Goal: Navigation & Orientation: Find specific page/section

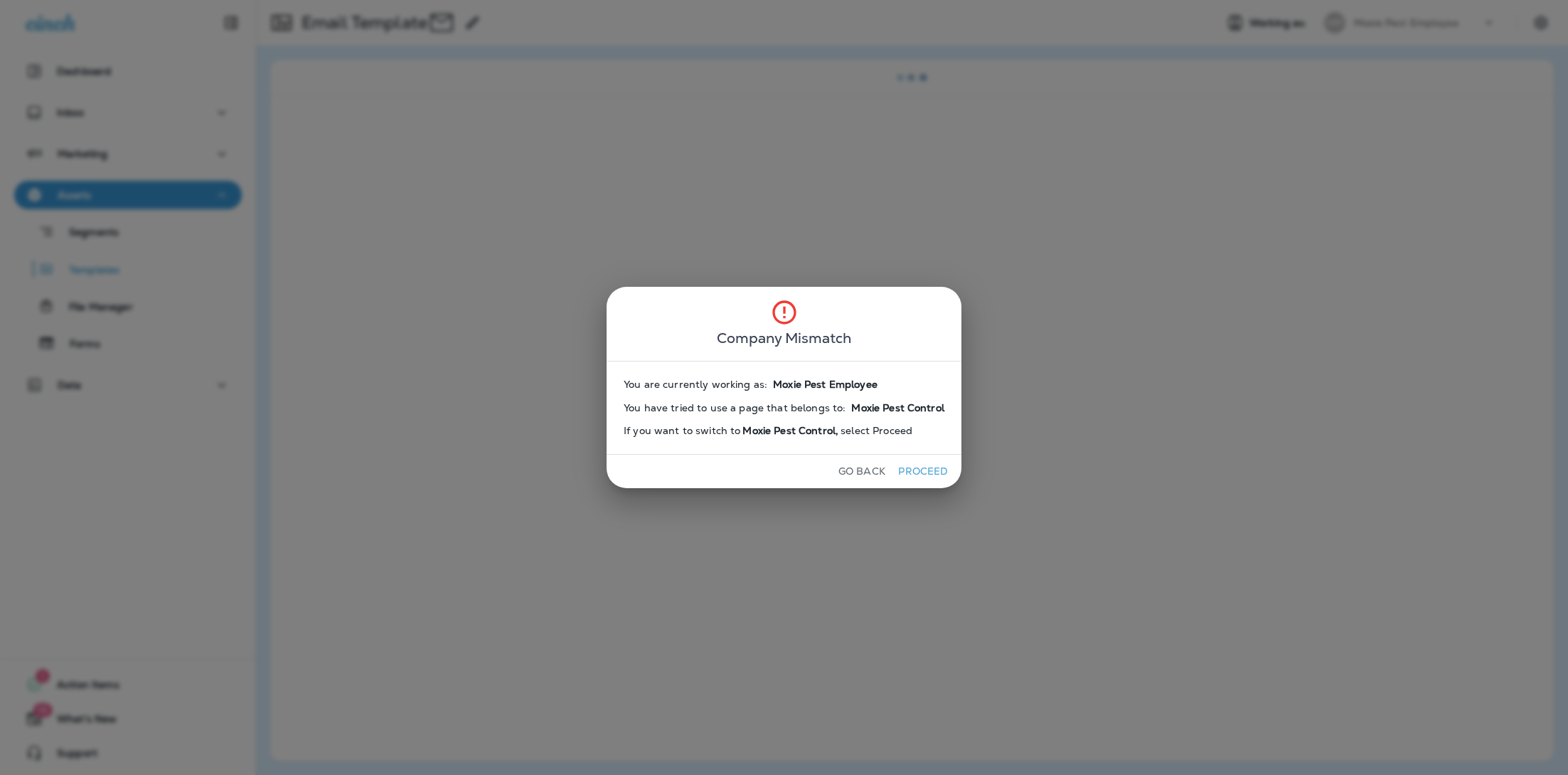
click at [846, 453] on div "You are currently working as: Moxie Pest Employee You have tried to use a page …" at bounding box center [784, 408] width 355 height 94
click at [846, 462] on button "Go Back" at bounding box center [861, 471] width 58 height 22
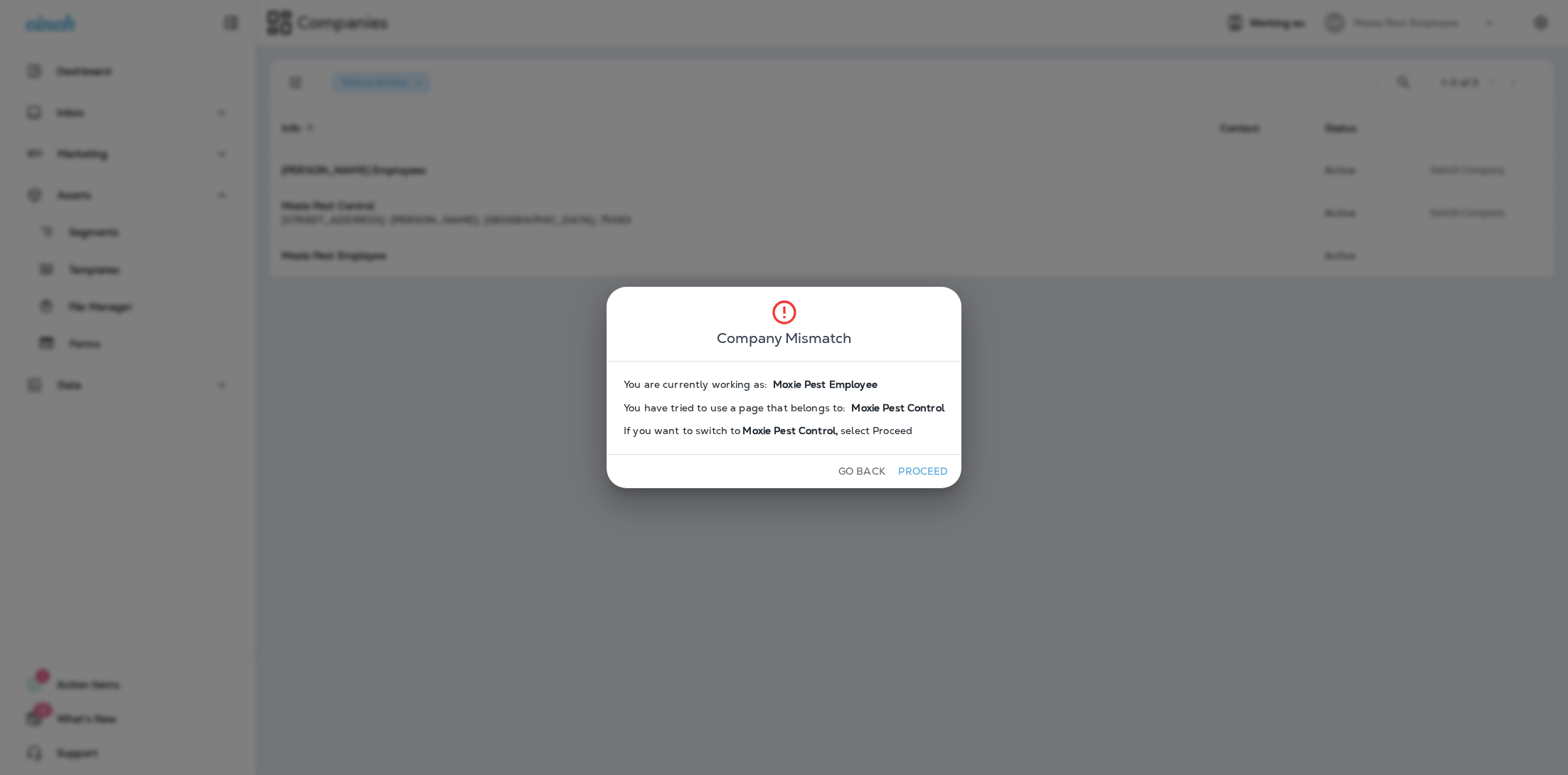
click at [865, 474] on button "Go Back" at bounding box center [861, 471] width 58 height 22
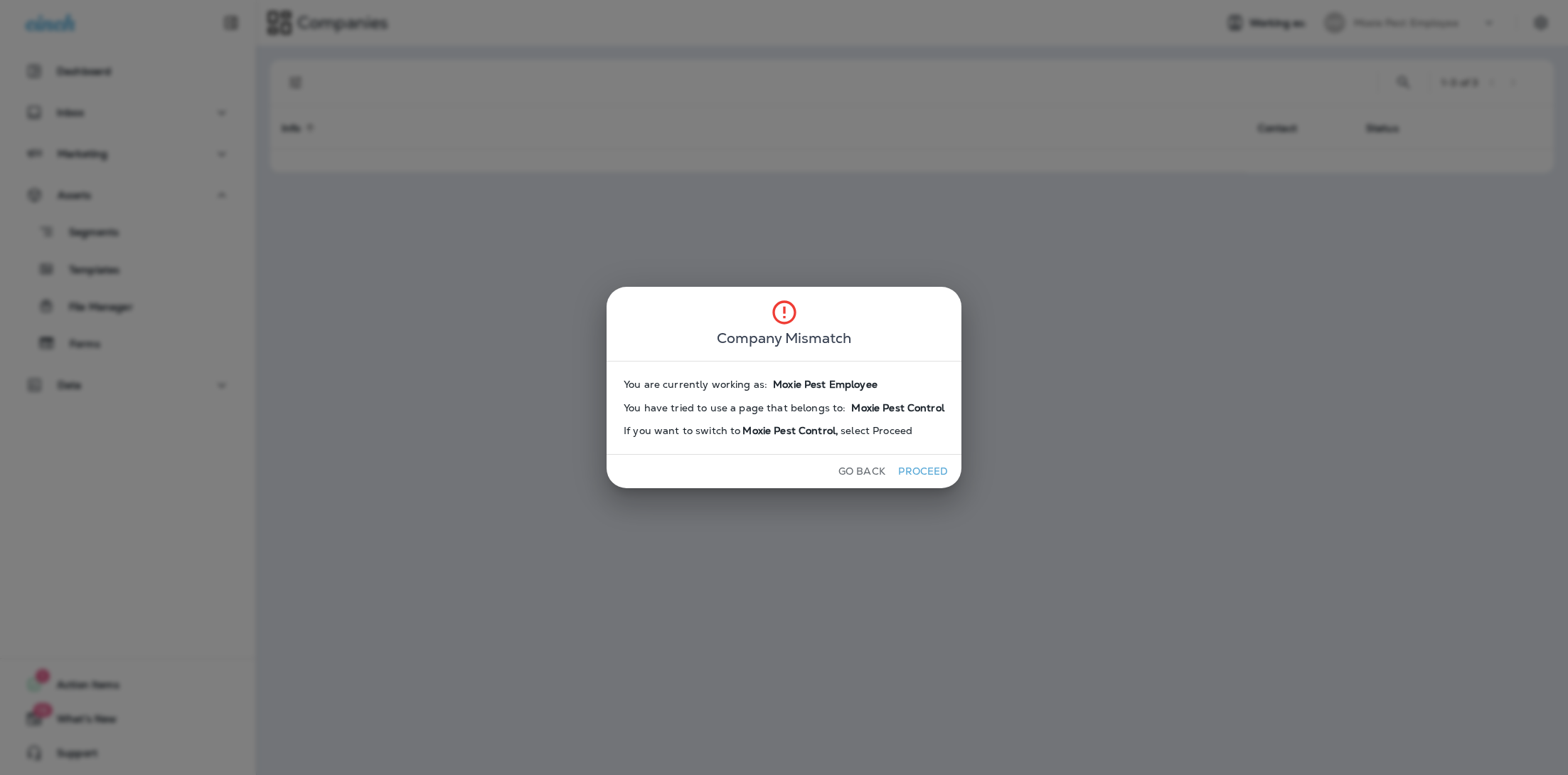
click at [903, 470] on button "Proceed" at bounding box center [923, 471] width 53 height 22
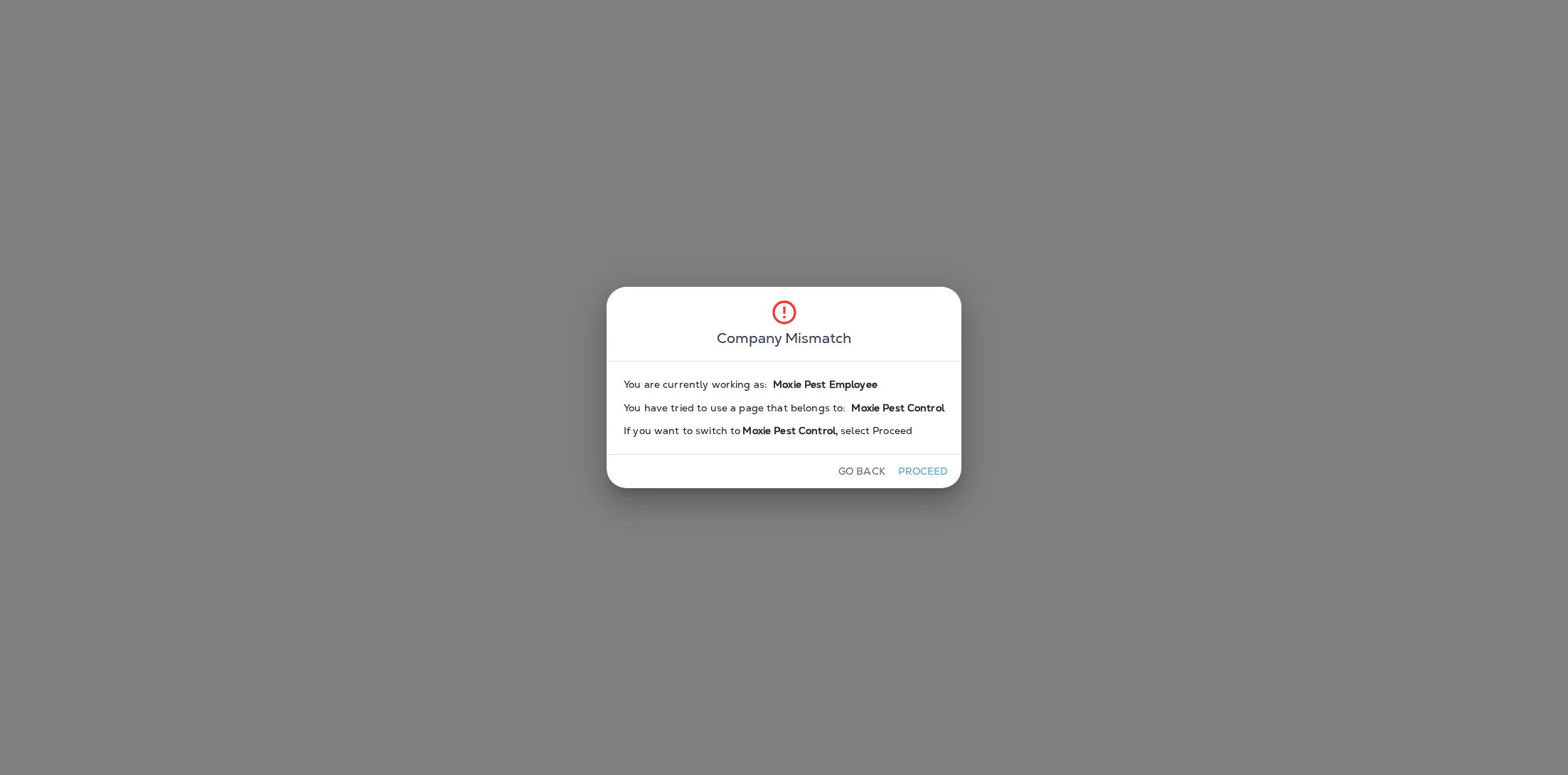
click at [903, 470] on button "Proceed" at bounding box center [923, 471] width 53 height 22
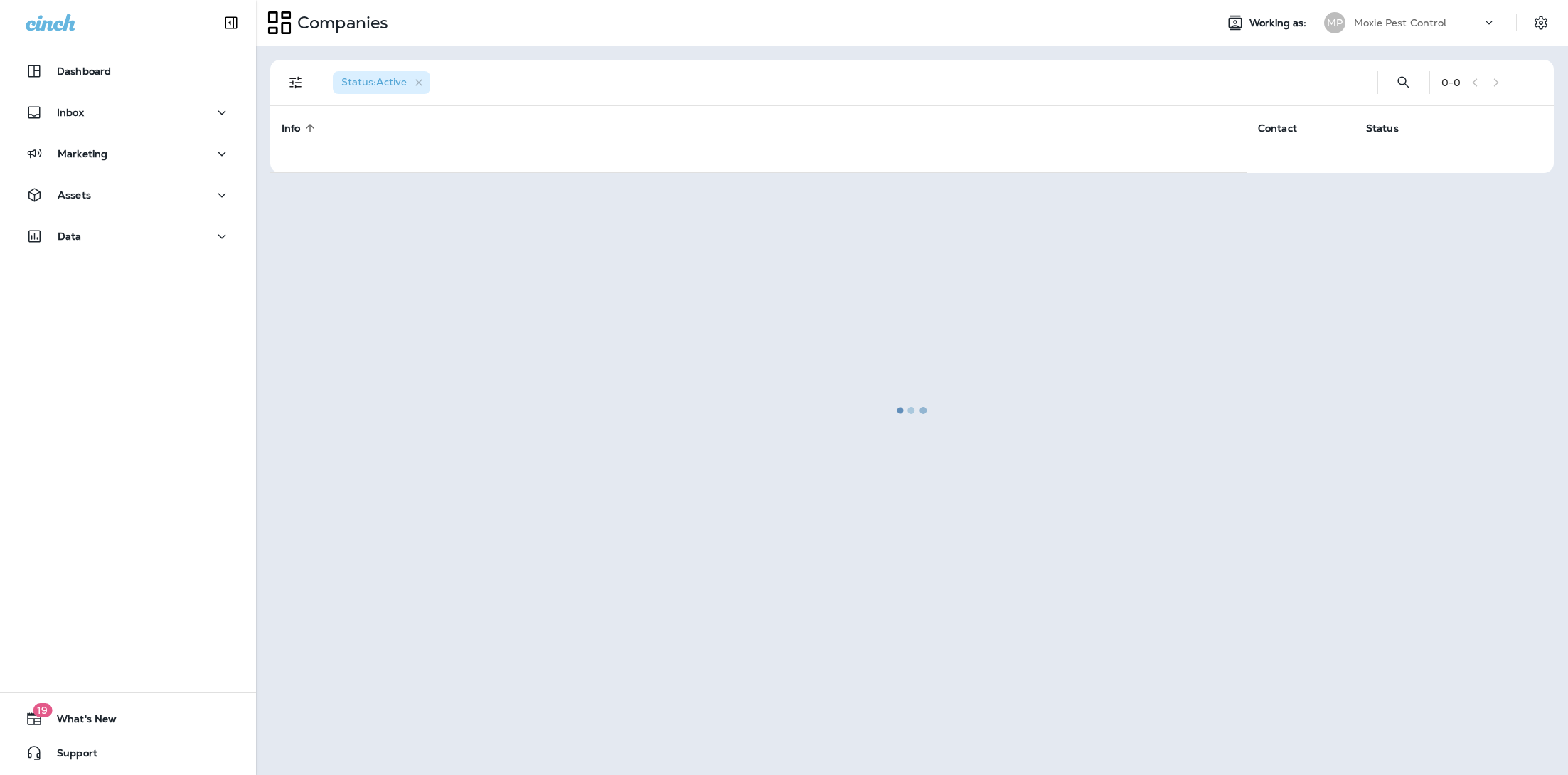
click at [903, 470] on div at bounding box center [911, 410] width 1309 height 726
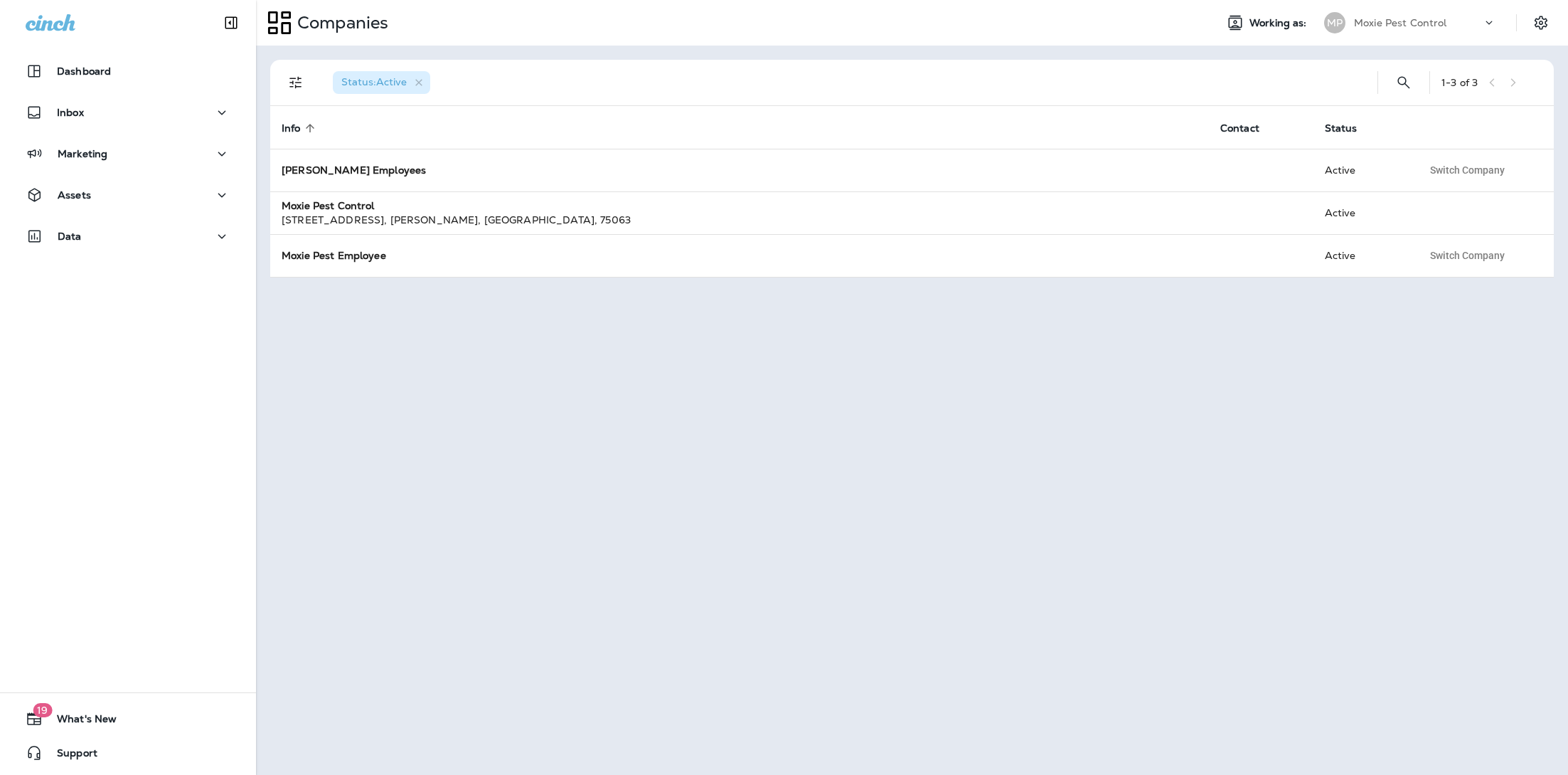
click at [1407, 44] on div "Companies Working as: MP Moxie Pest Control" at bounding box center [912, 23] width 1312 height 45
click at [1402, 29] on div "Moxie Pest Control" at bounding box center [1418, 23] width 128 height 22
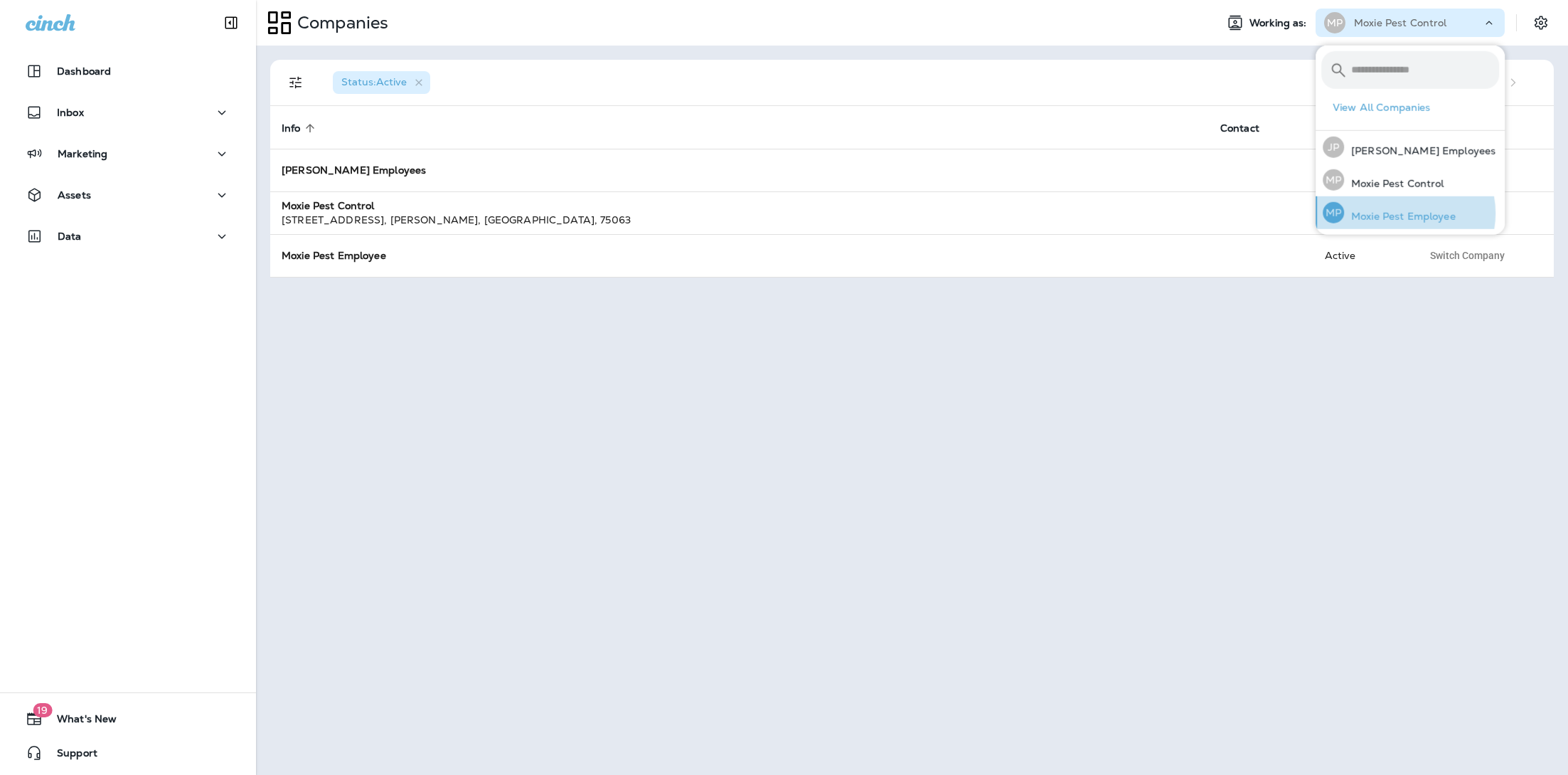
click at [1403, 213] on p "Moxie Pest Employee" at bounding box center [1399, 217] width 112 height 12
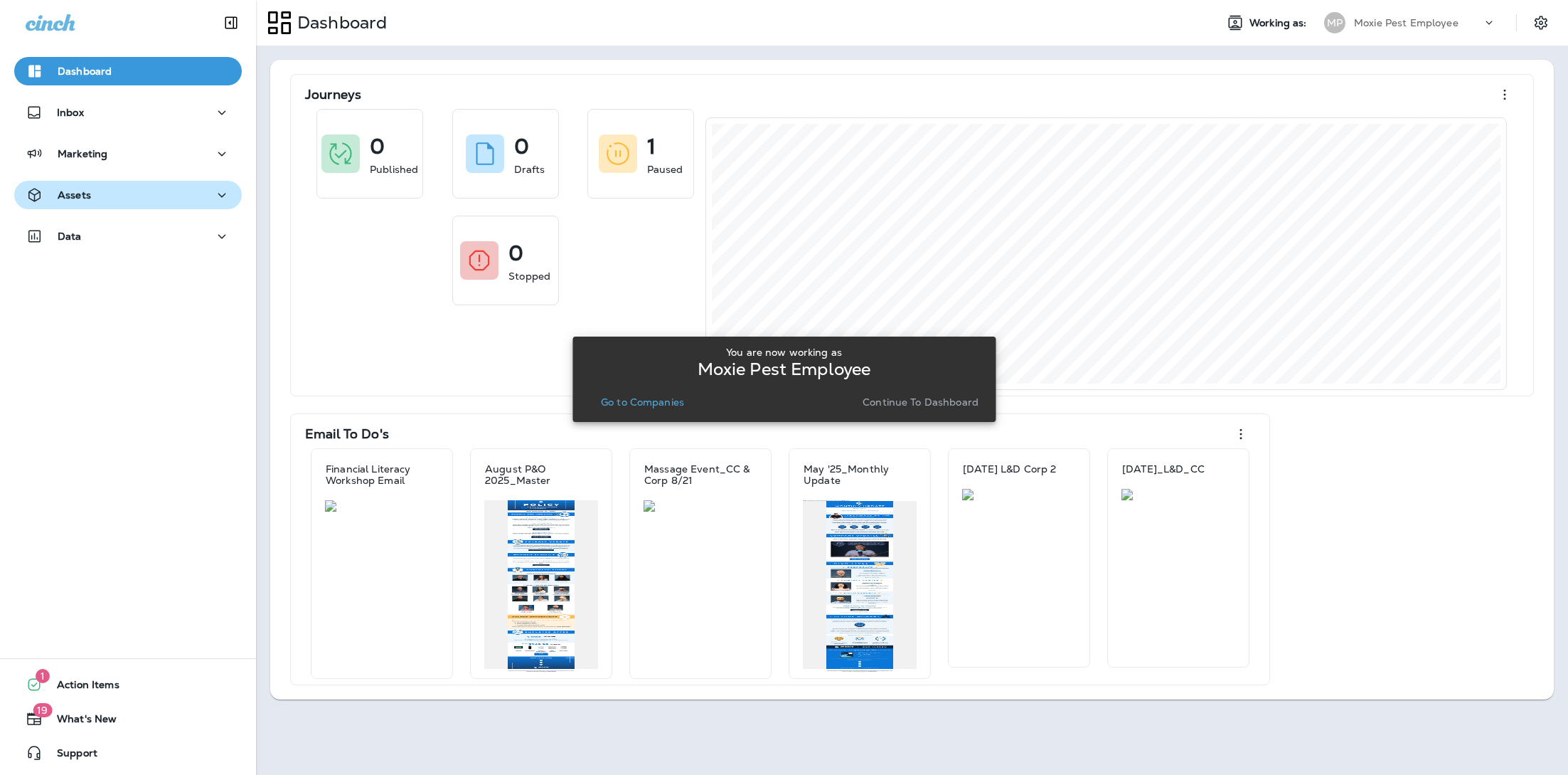
click at [151, 193] on div "Assets" at bounding box center [127, 195] width 205 height 18
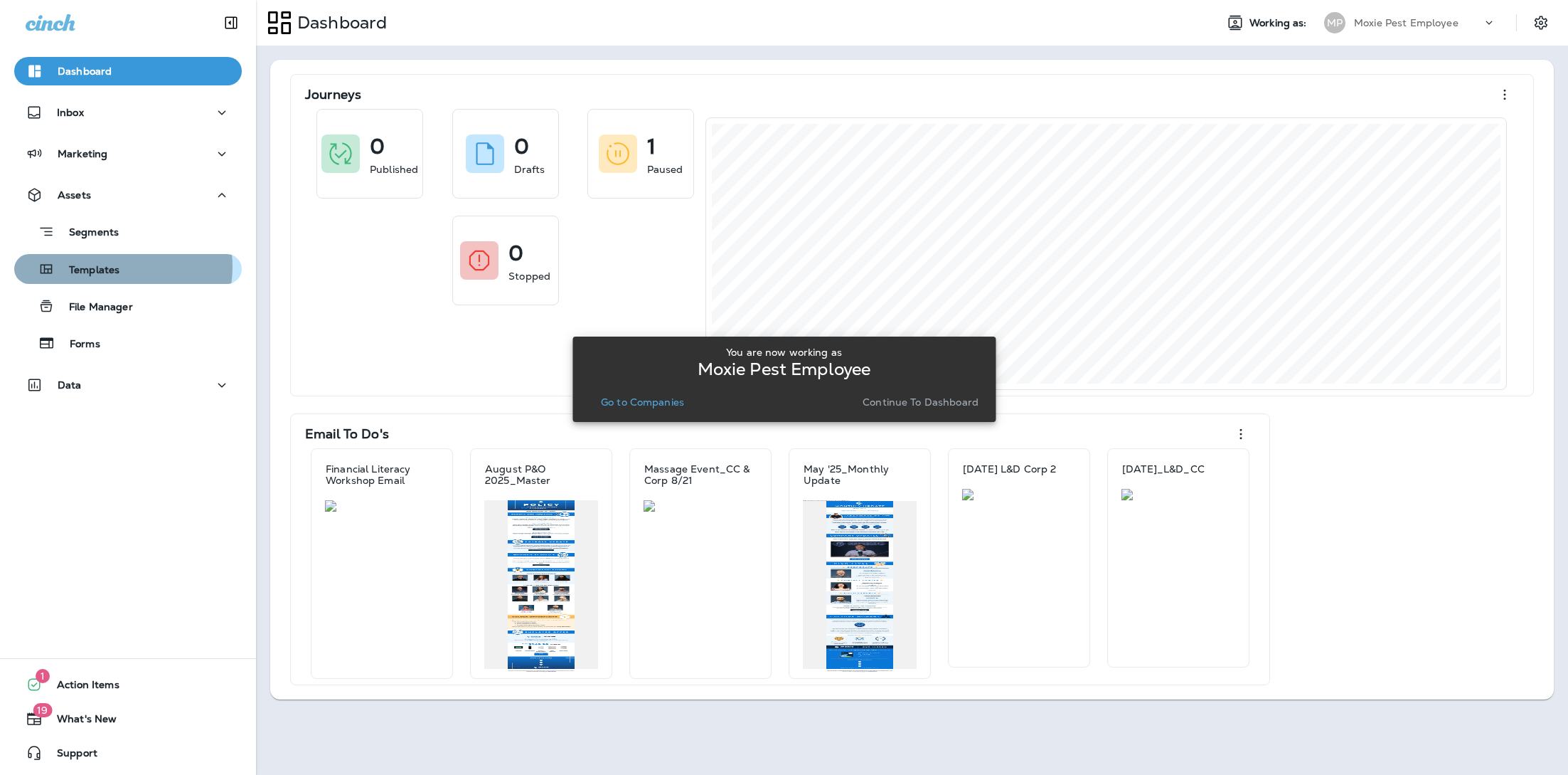
click at [117, 267] on p "Templates" at bounding box center [87, 271] width 65 height 14
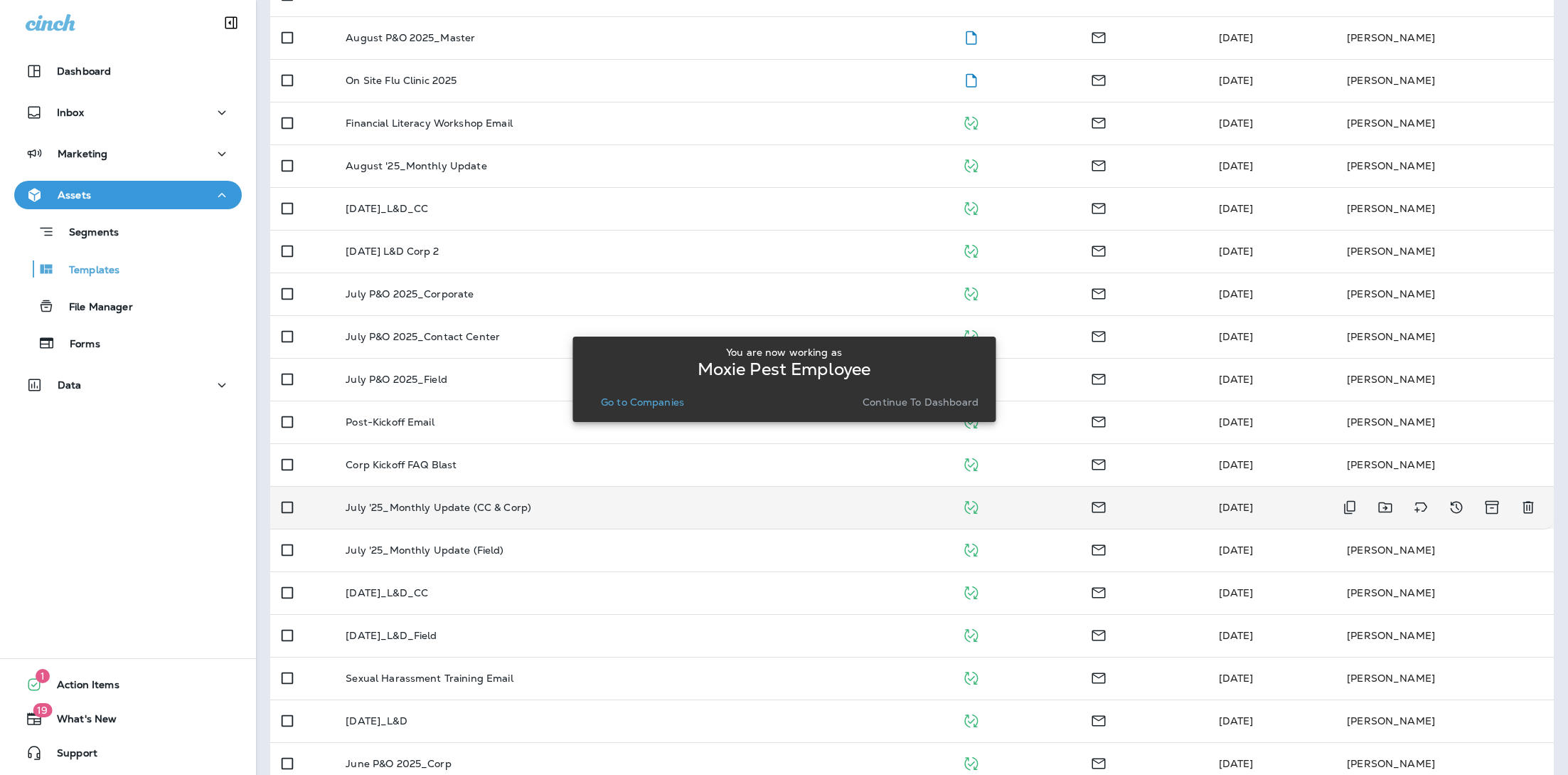
scroll to position [257, 0]
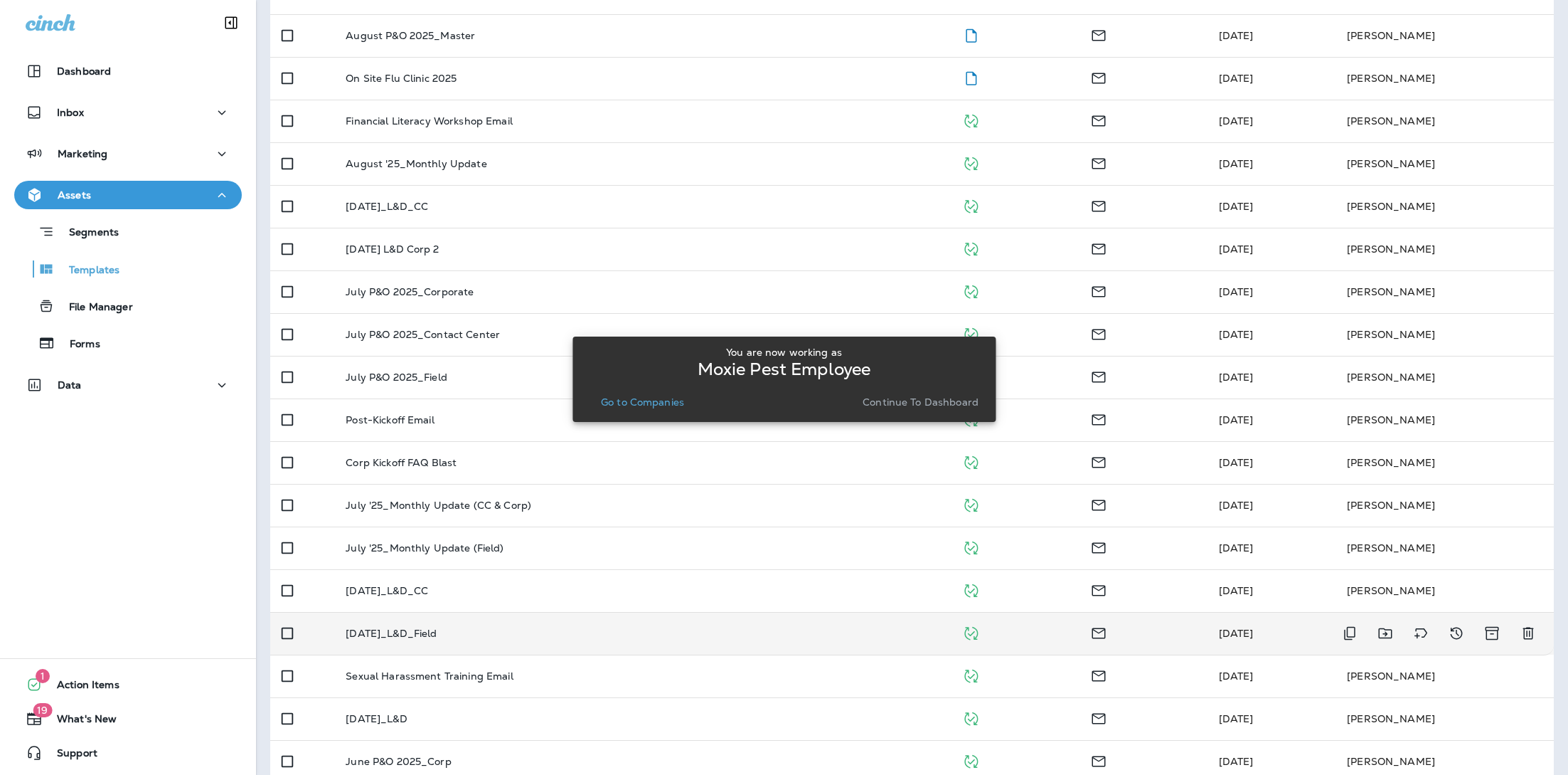
click at [486, 625] on td "[DATE]_L&D_Field" at bounding box center [642, 634] width 616 height 43
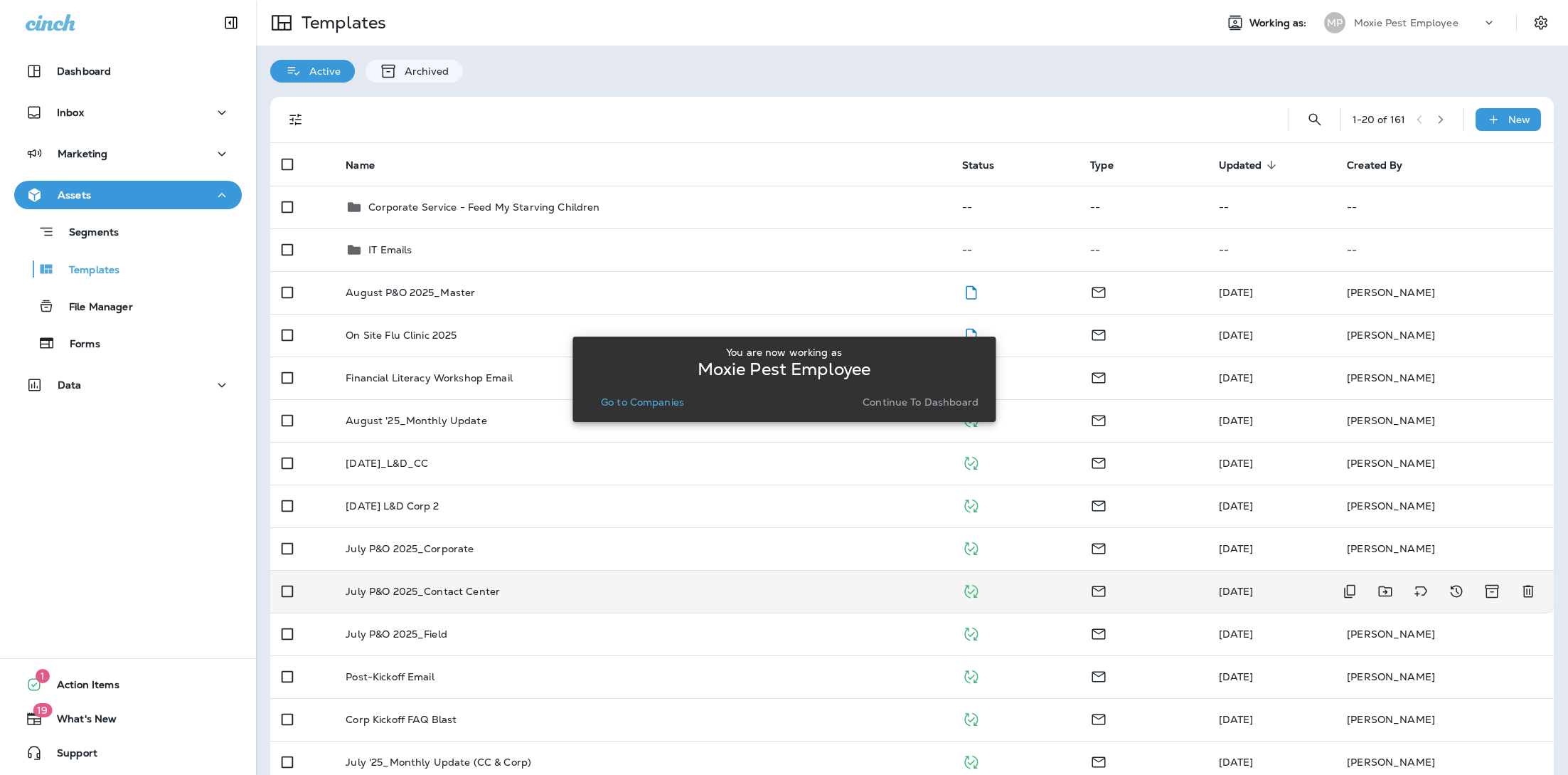
click at [464, 590] on p "July P&O 2025_Contact Center" at bounding box center [422, 592] width 154 height 12
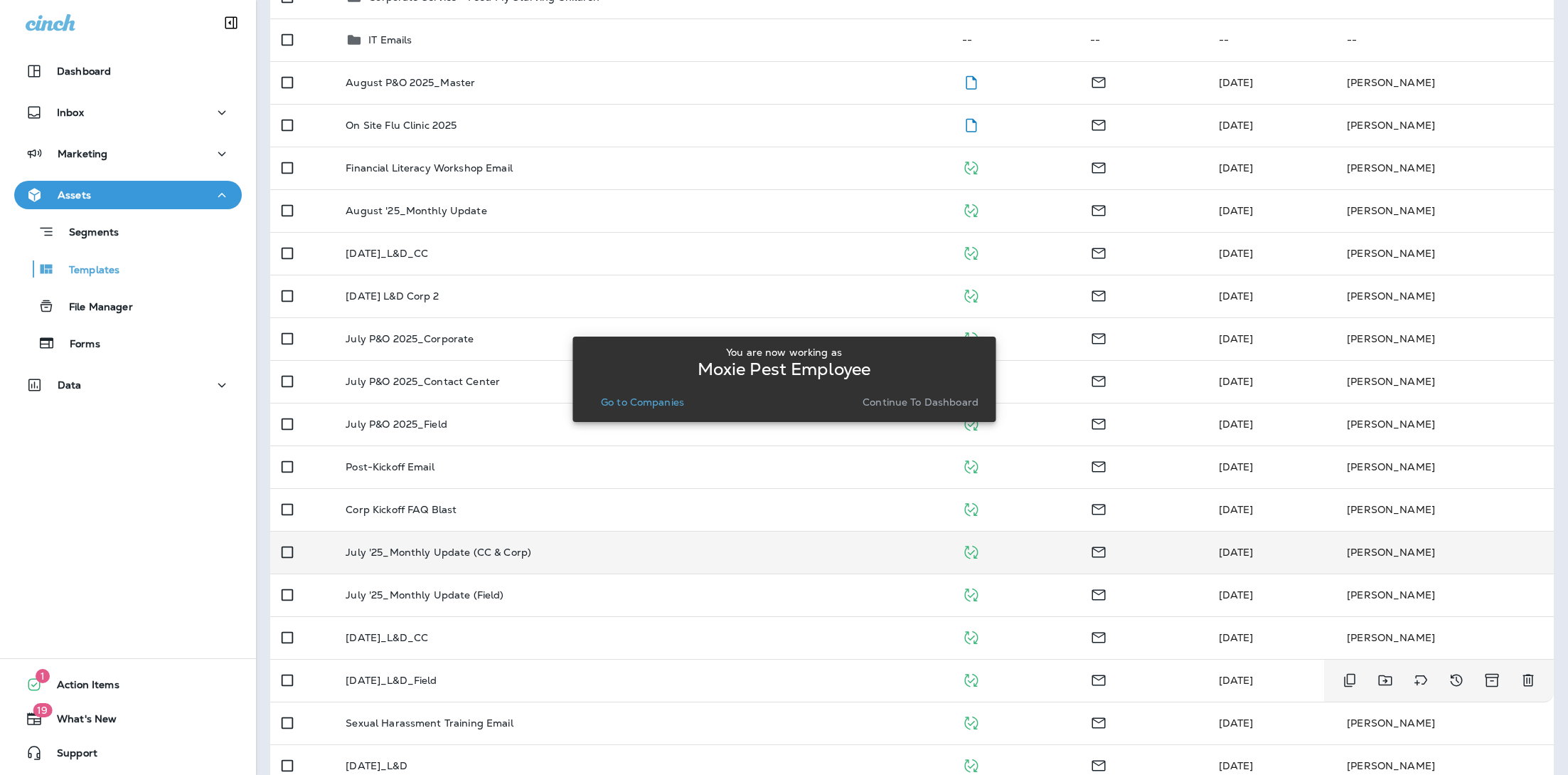
scroll to position [222, 0]
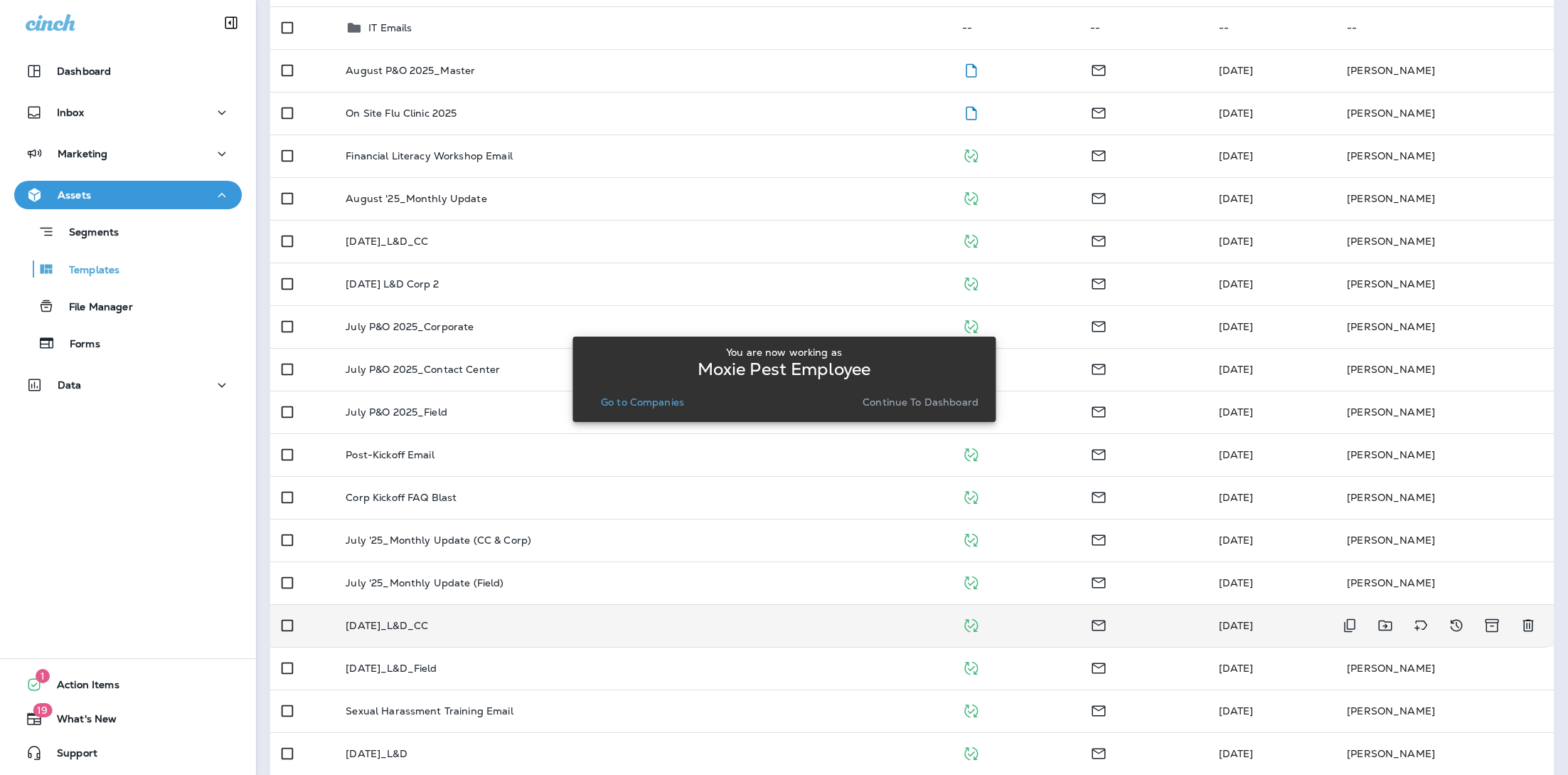
click at [429, 620] on p "[DATE]_L&D_CC" at bounding box center [386, 626] width 82 height 12
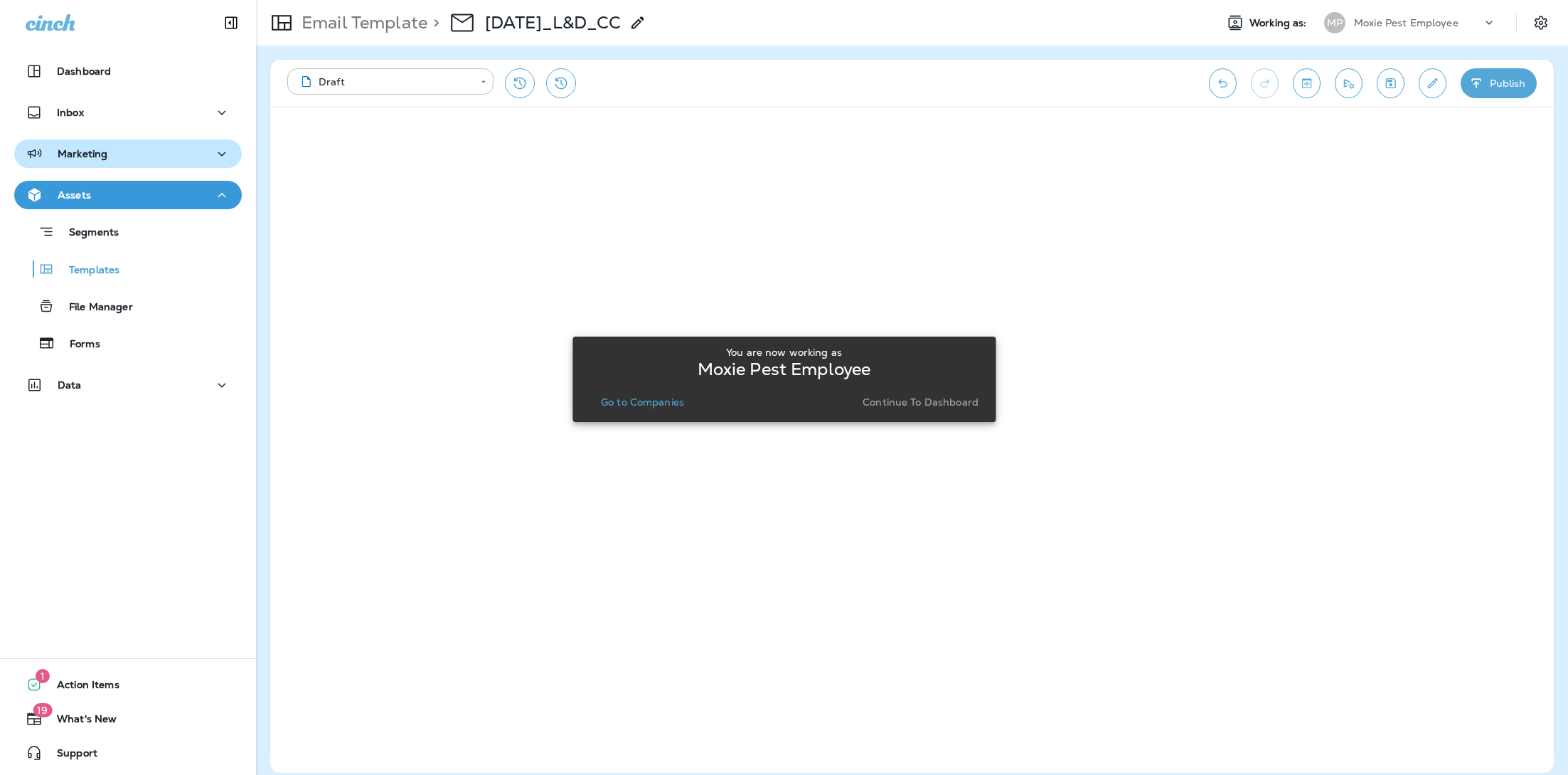
click at [100, 154] on p "Marketing" at bounding box center [82, 154] width 50 height 12
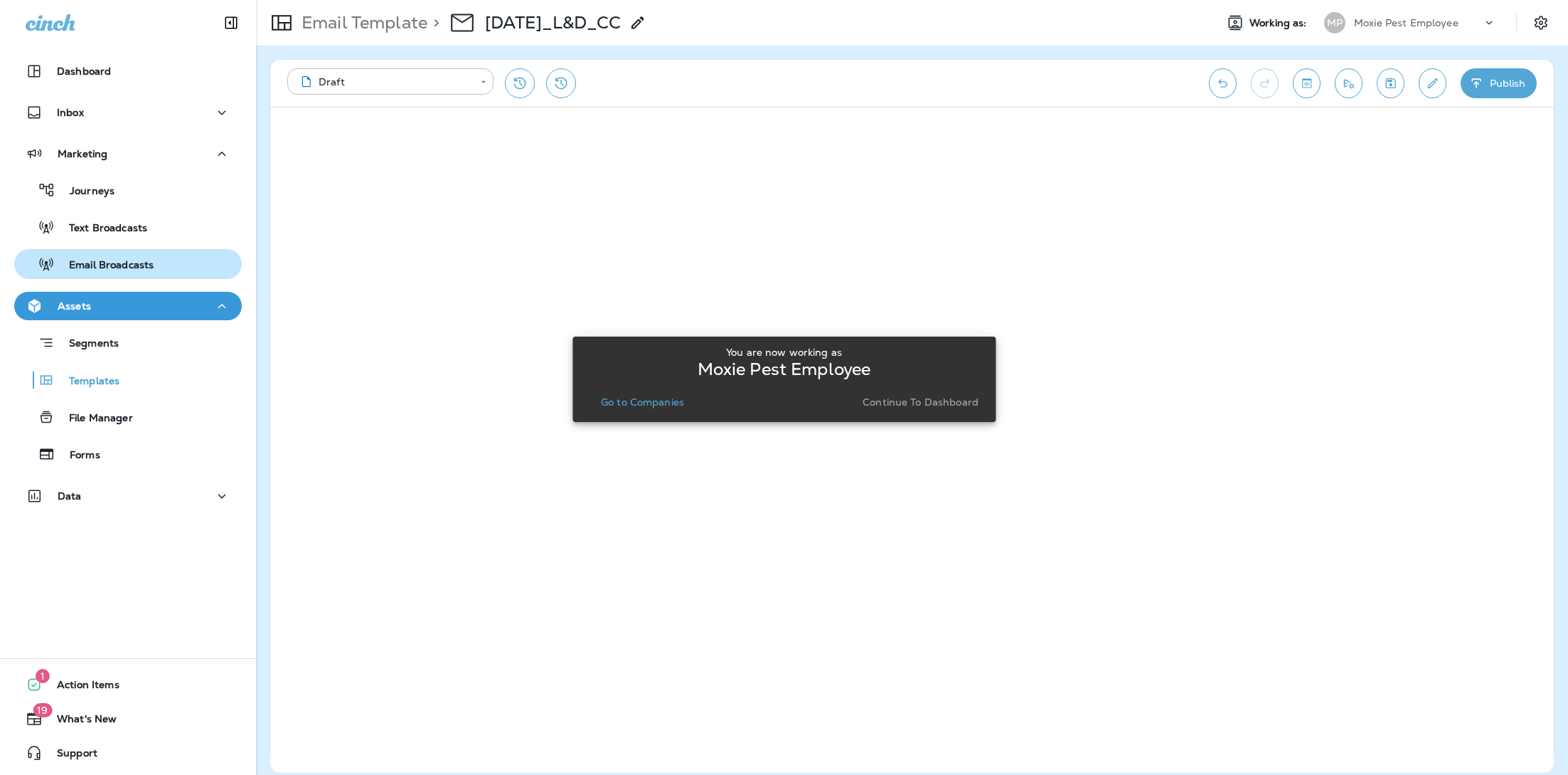
click at [126, 268] on p "Email Broadcasts" at bounding box center [104, 266] width 99 height 14
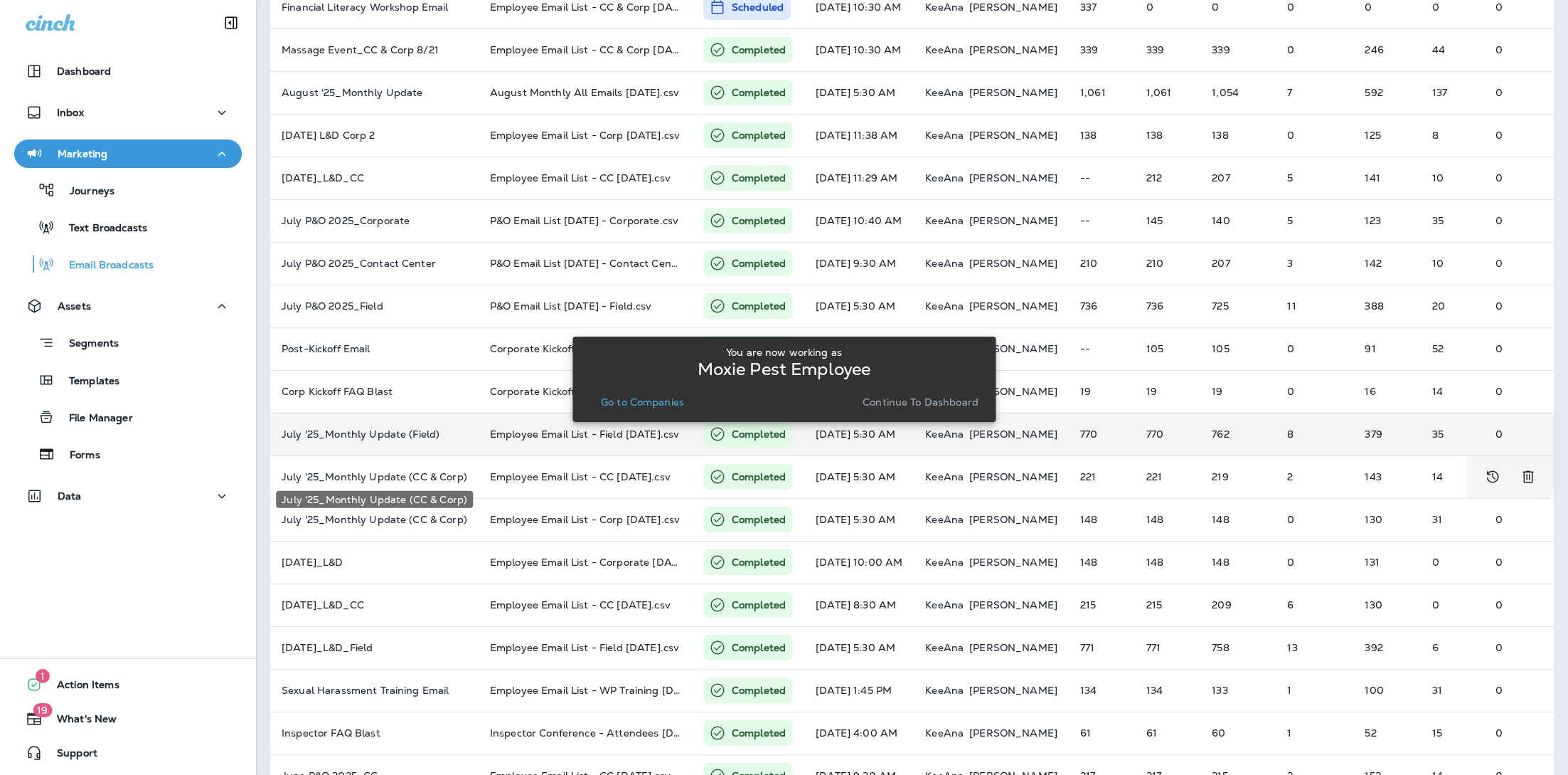
scroll to position [165, 0]
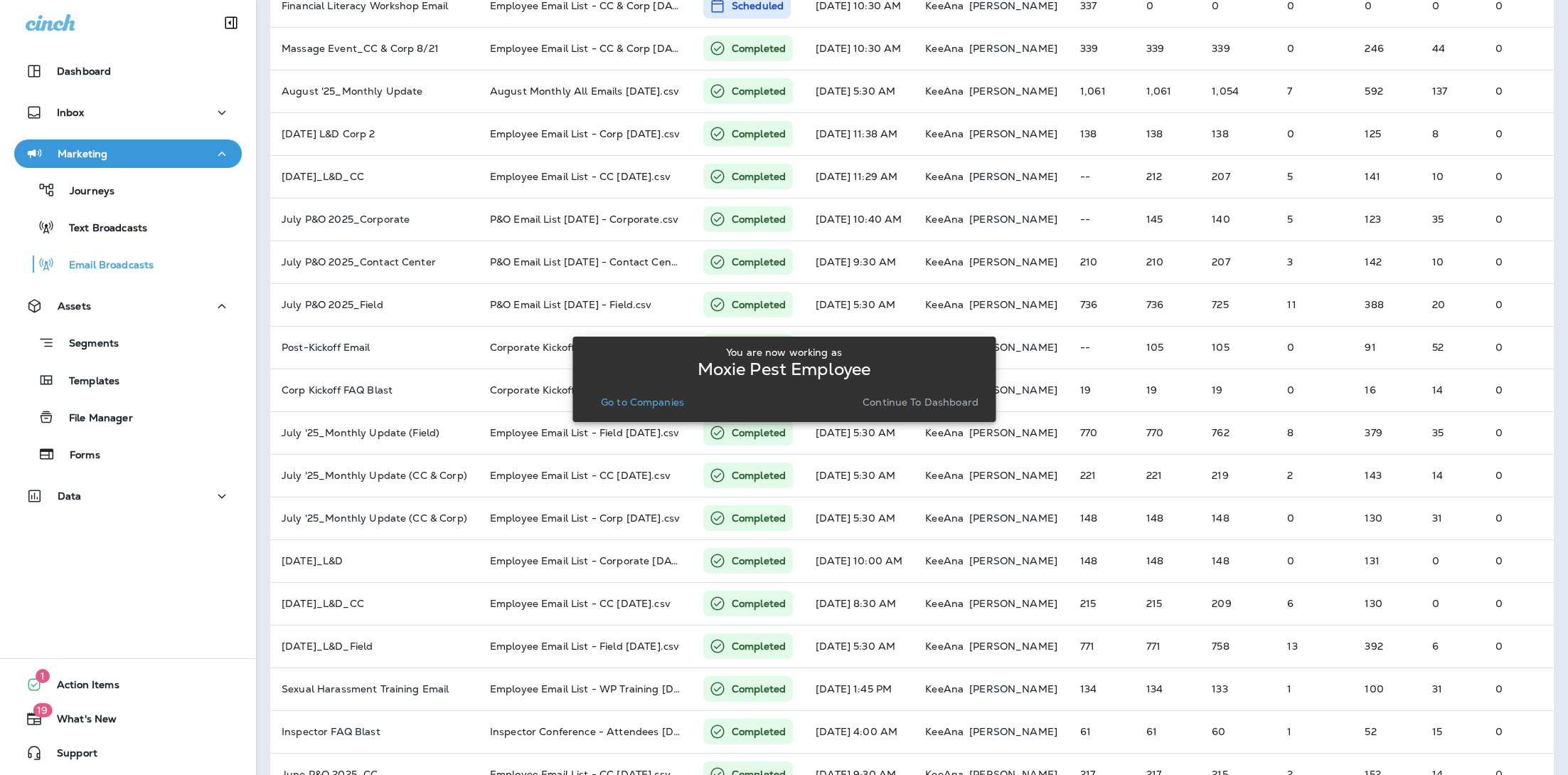
click at [578, 553] on div "You are now working as Moxie Pest Employee Go to Companies Continue to Dashboard" at bounding box center [784, 379] width 423 height 757
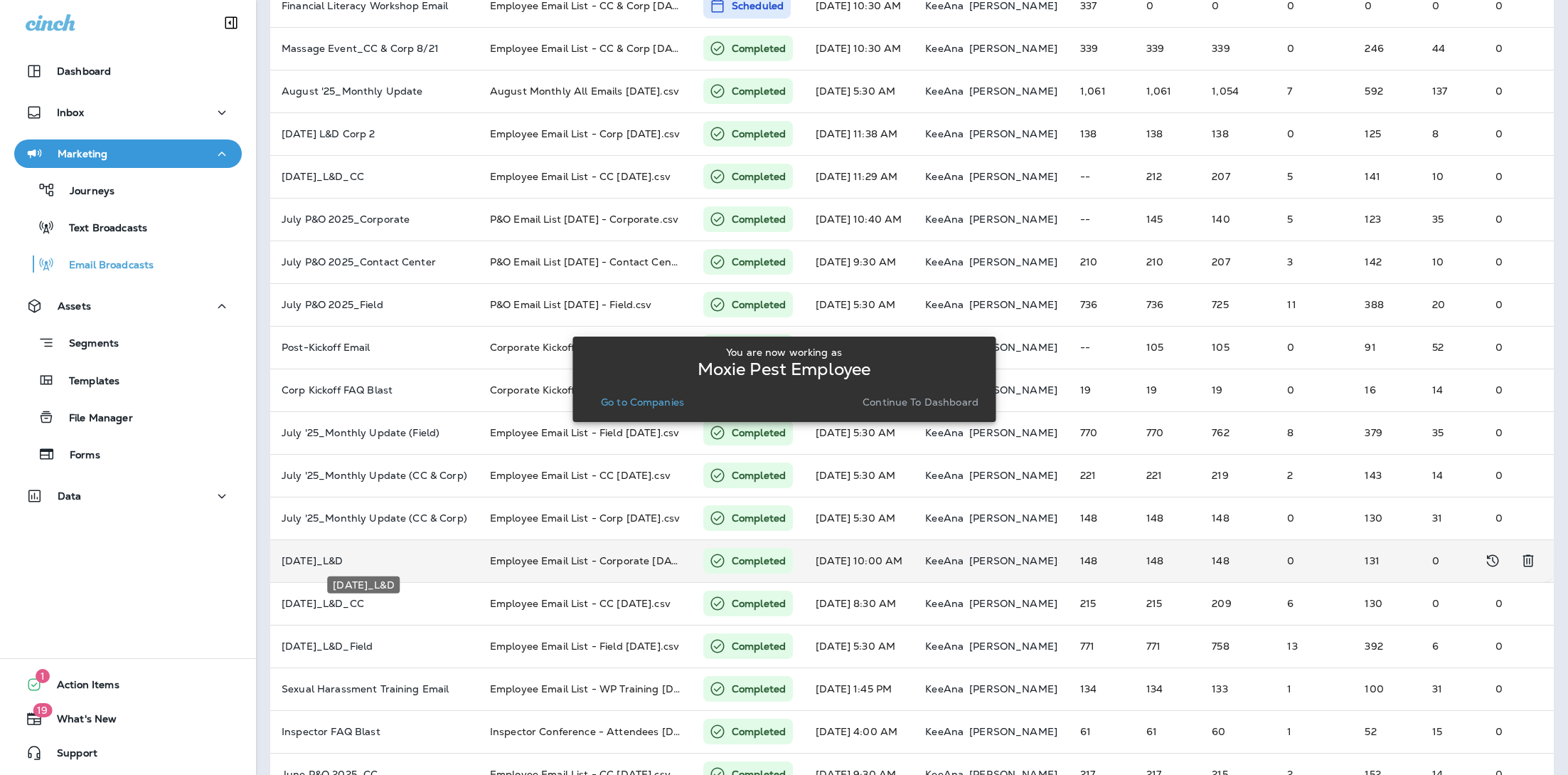
click at [392, 559] on p "[DATE]_L&D" at bounding box center [374, 561] width 185 height 12
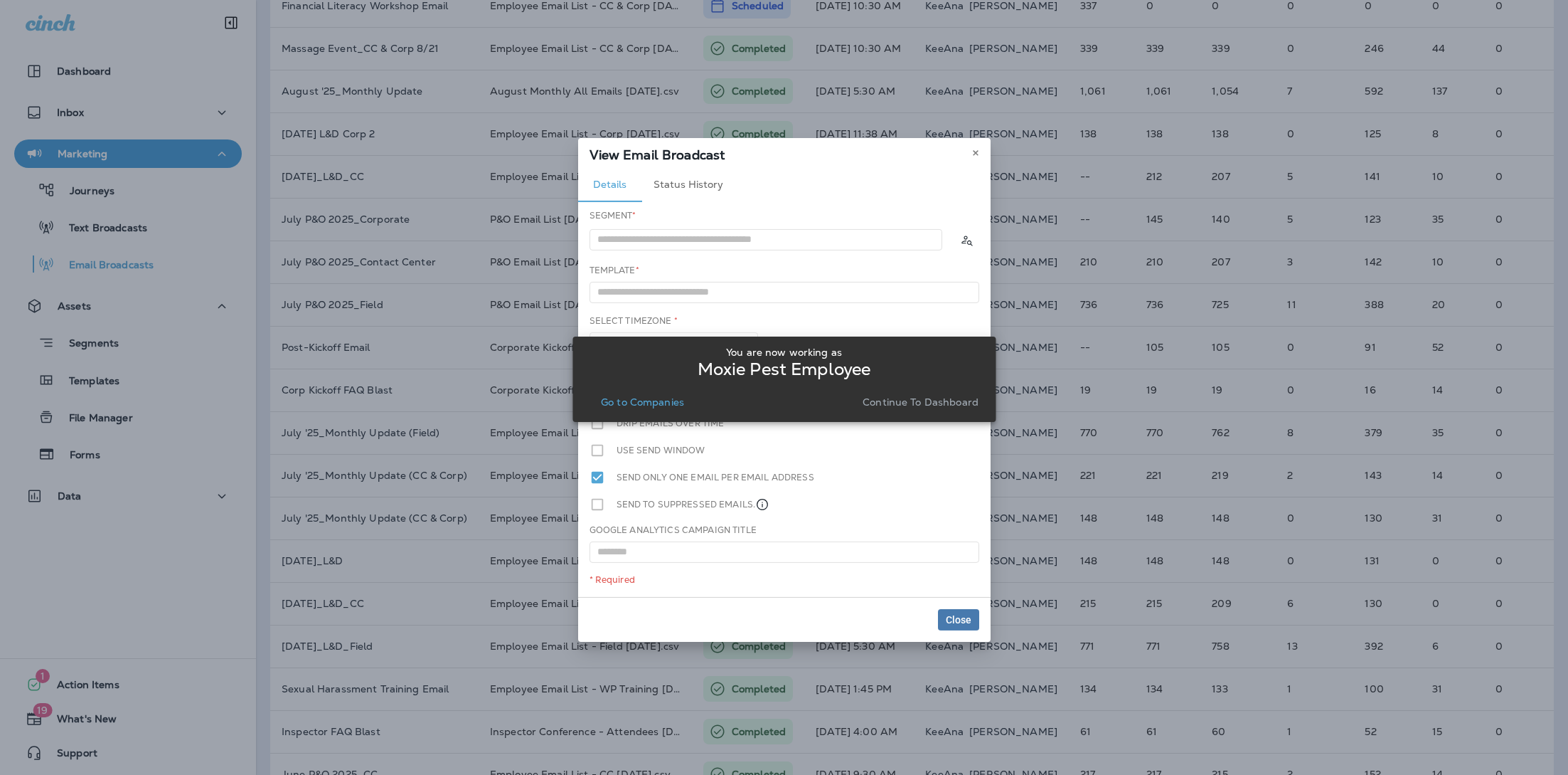
type input "**********"
click at [983, 148] on div "You are now working as Moxie Pest Employee Go to Companies Continue to Dashboard" at bounding box center [784, 379] width 423 height 757
click at [972, 148] on div "You are now working as Moxie Pest Employee Go to Companies Continue to Dashboard" at bounding box center [784, 379] width 423 height 757
click at [963, 153] on div "You are now working as Moxie Pest Employee Go to Companies Continue to Dashboard" at bounding box center [784, 379] width 423 height 757
click at [974, 148] on div "You are now working as Moxie Pest Employee Go to Companies Continue to Dashboard" at bounding box center [784, 379] width 423 height 757
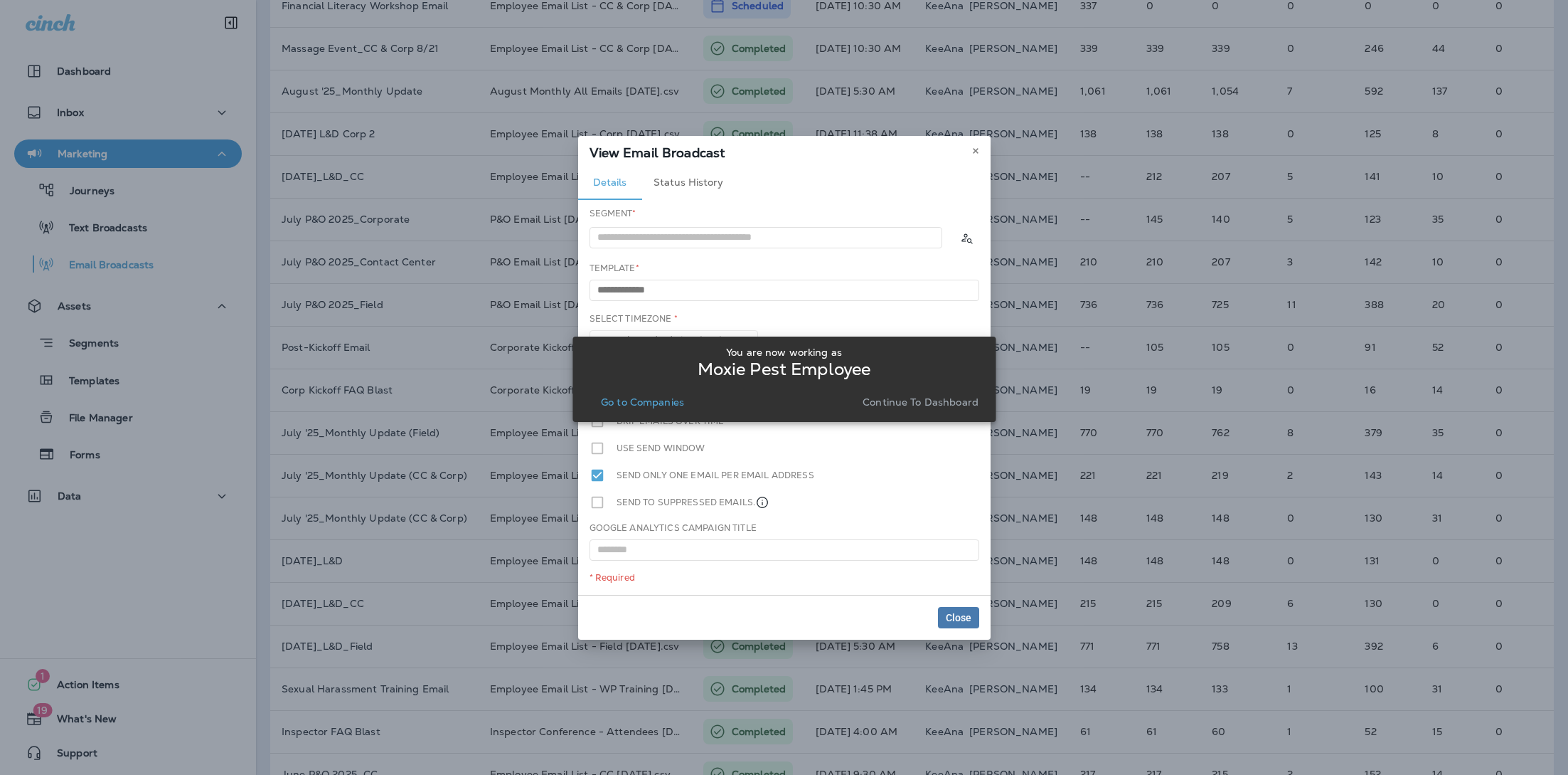
click at [960, 607] on div "You are now working as Moxie Pest Employee Go to Companies Continue to Dashboard" at bounding box center [784, 379] width 423 height 757
click at [958, 614] on div "You are now working as Moxie Pest Employee Go to Companies Continue to Dashboard" at bounding box center [784, 379] width 423 height 757
click at [910, 397] on p "Continue to Dashboard" at bounding box center [921, 402] width 116 height 12
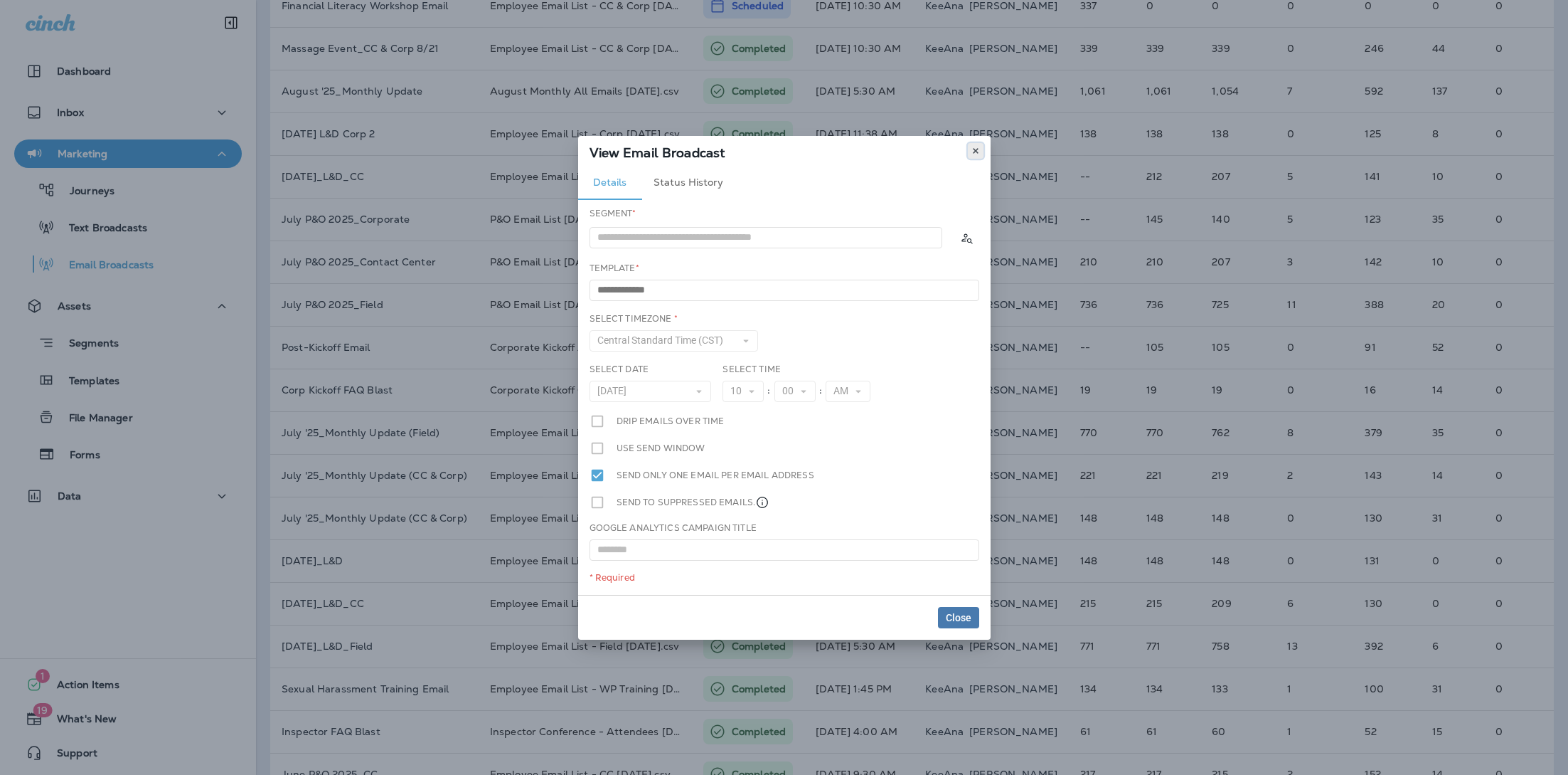
click at [977, 150] on icon at bounding box center [976, 150] width 9 height 9
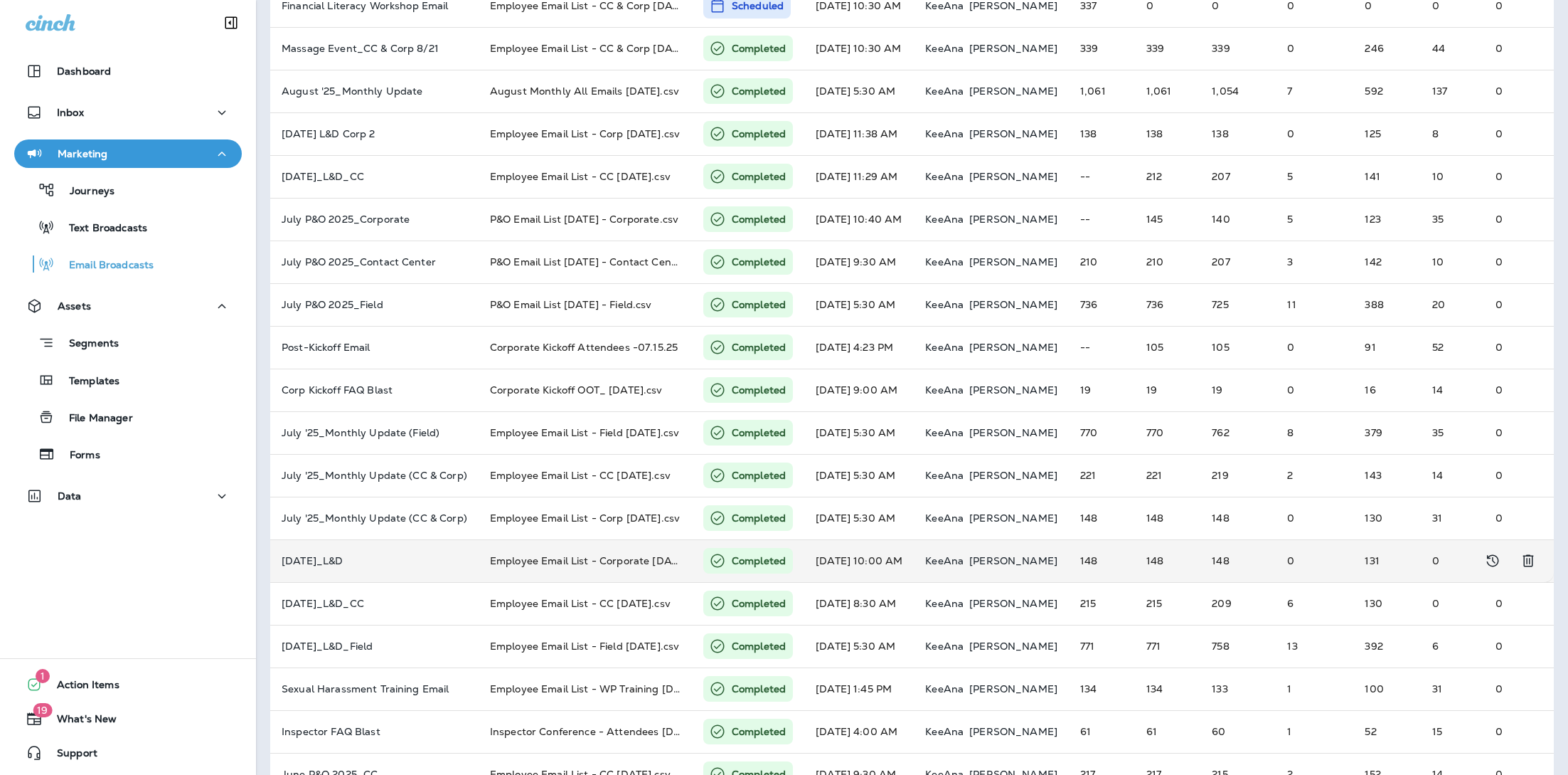
scroll to position [0, 2]
click at [1198, 549] on td "148" at bounding box center [1236, 561] width 76 height 43
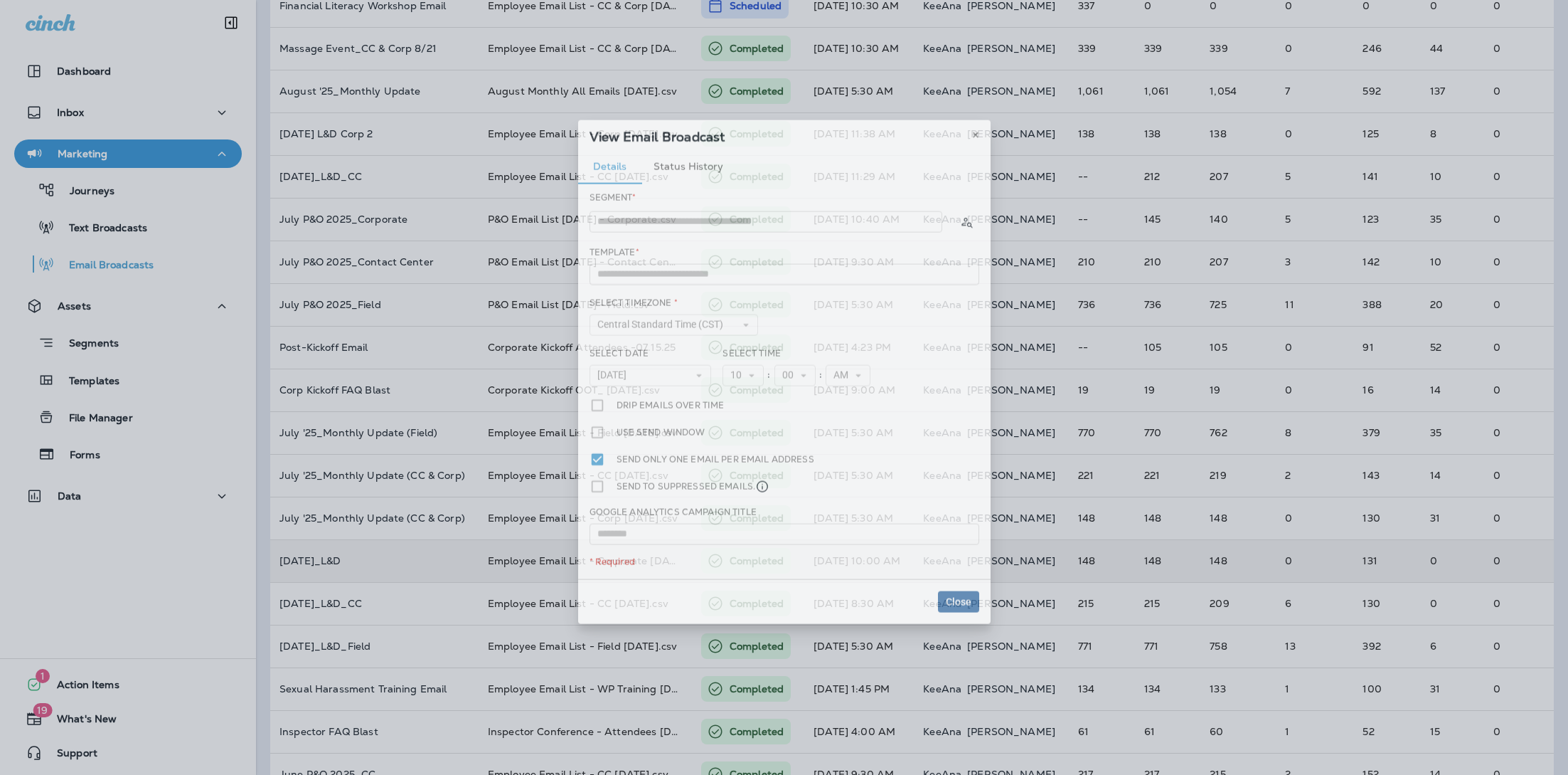
type input "**********"
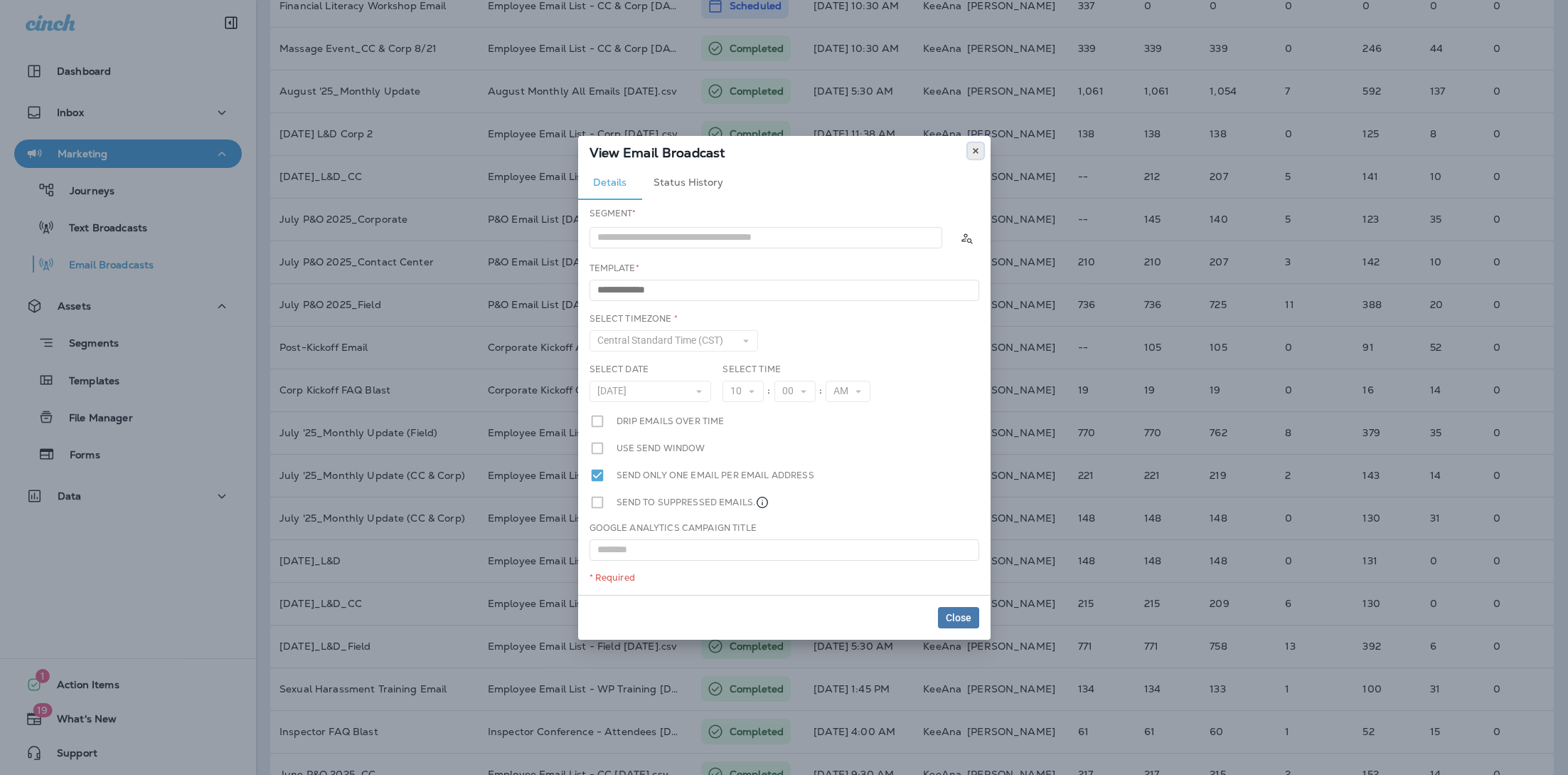
click at [974, 146] on icon at bounding box center [976, 150] width 9 height 9
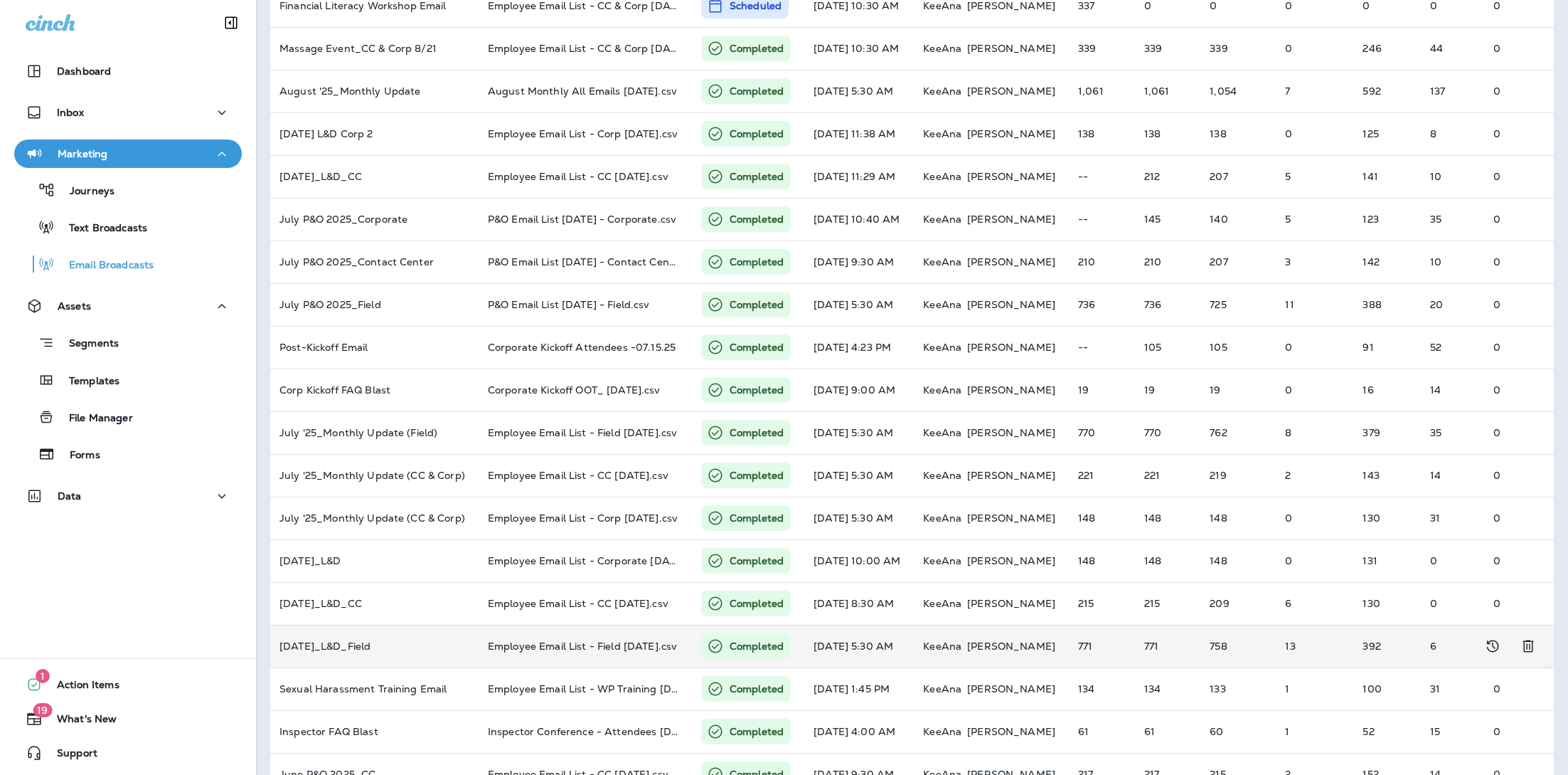
scroll to position [165, 0]
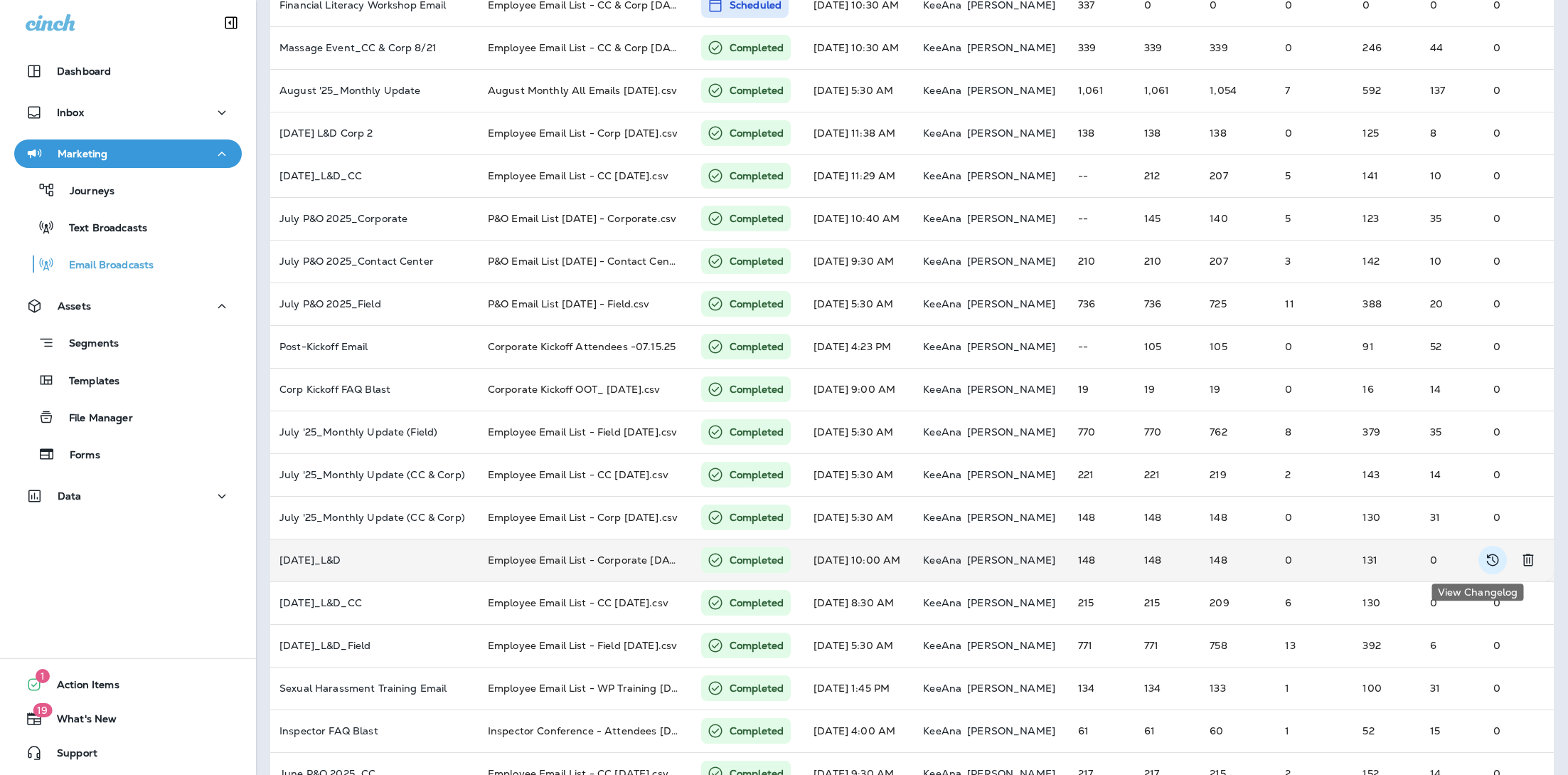
click at [1484, 562] on icon "View Changelog" at bounding box center [1492, 559] width 17 height 17
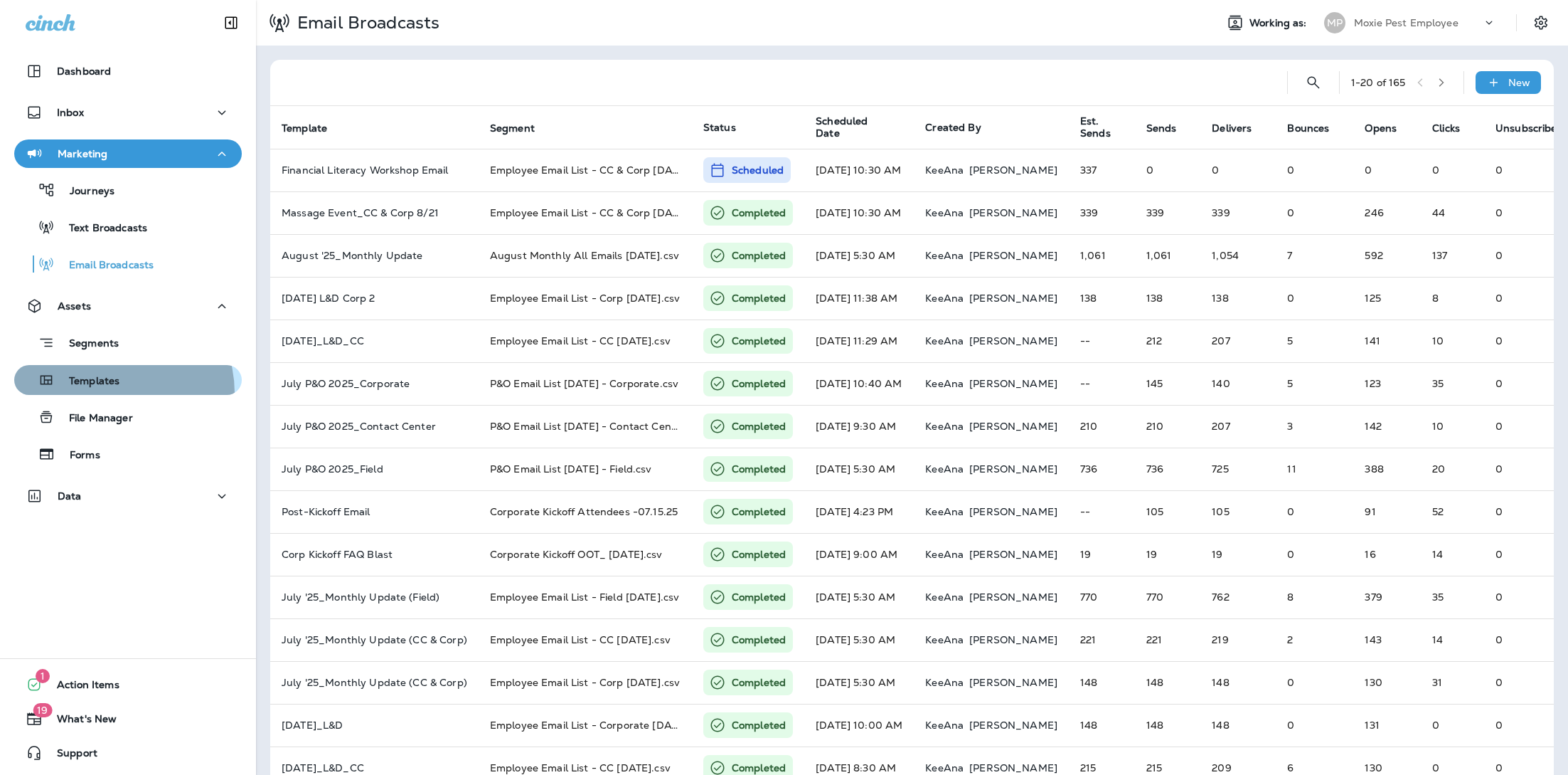
click at [105, 393] on button "Templates" at bounding box center [128, 380] width 228 height 29
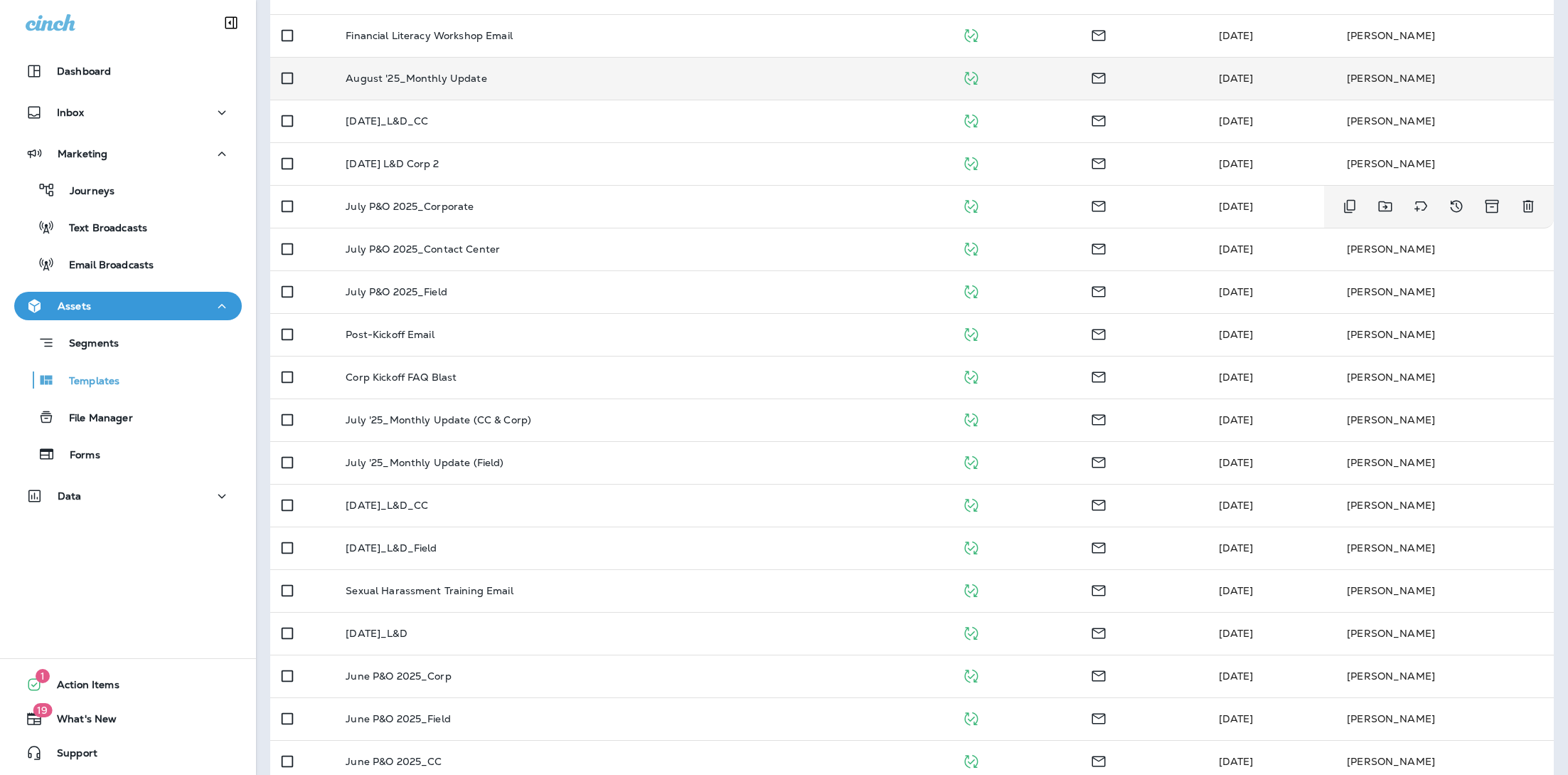
scroll to position [364, 0]
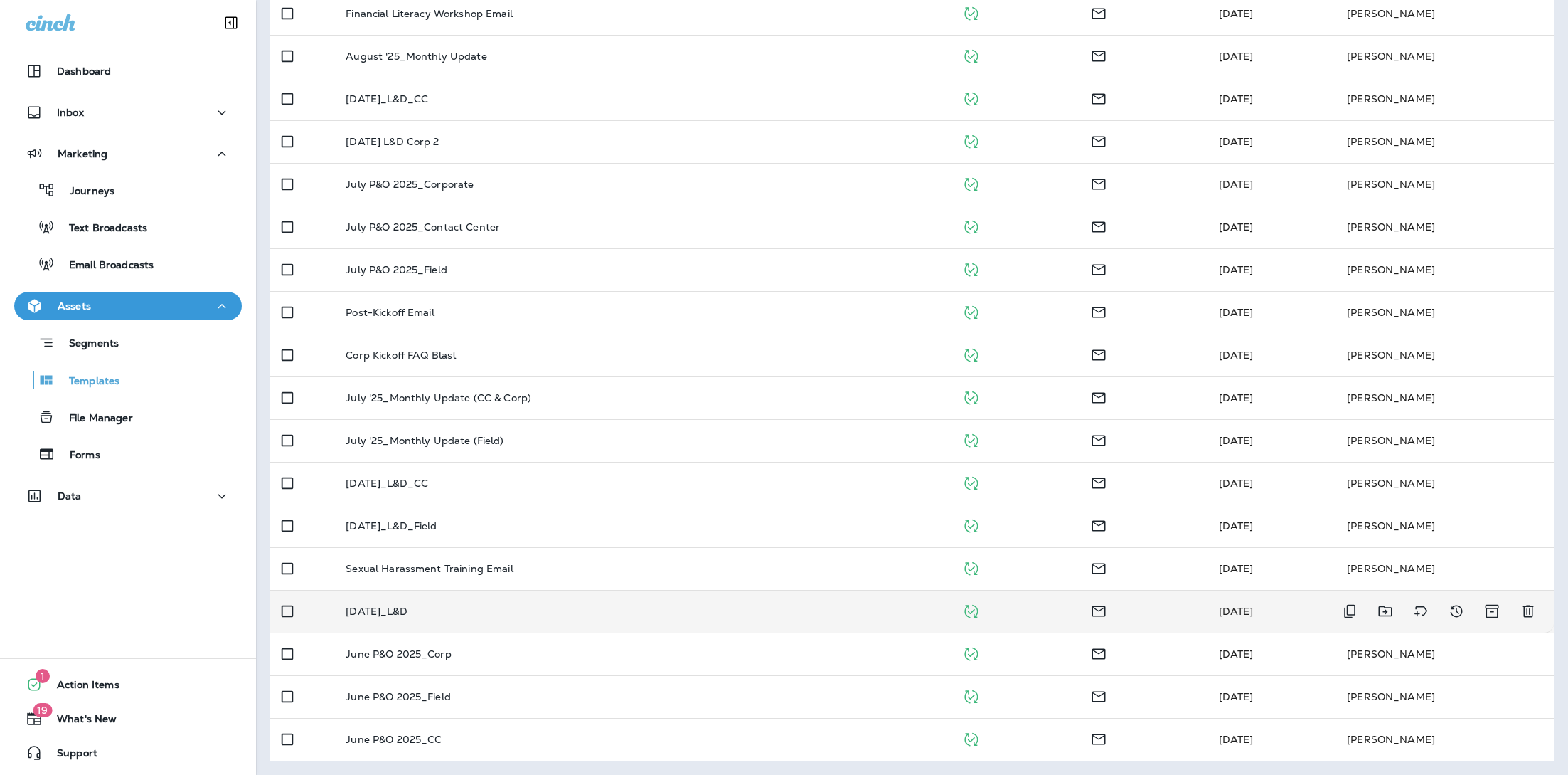
click at [435, 605] on div "[DATE]_L&D" at bounding box center [641, 611] width 593 height 12
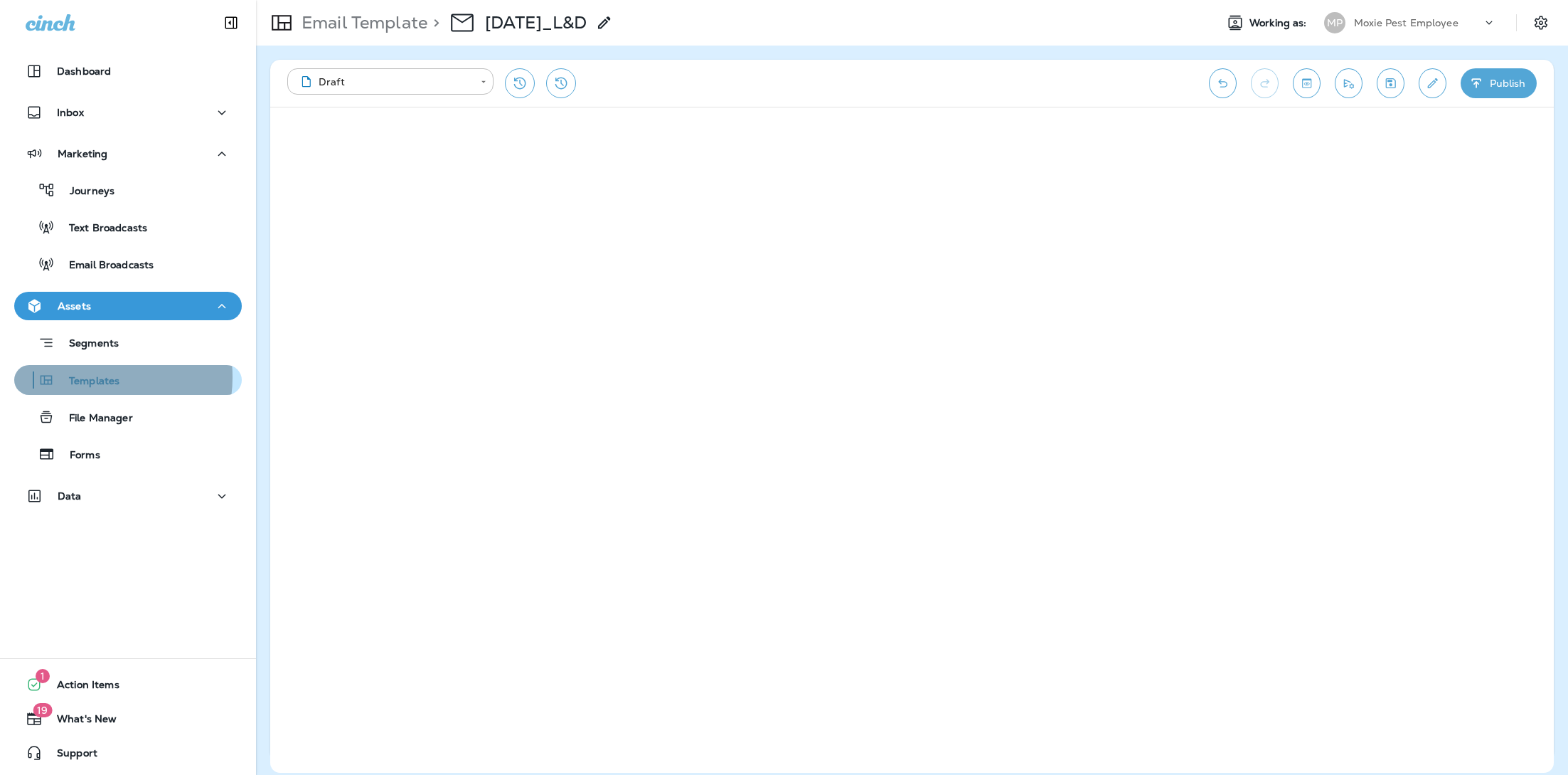
click at [92, 377] on p "Templates" at bounding box center [87, 382] width 65 height 14
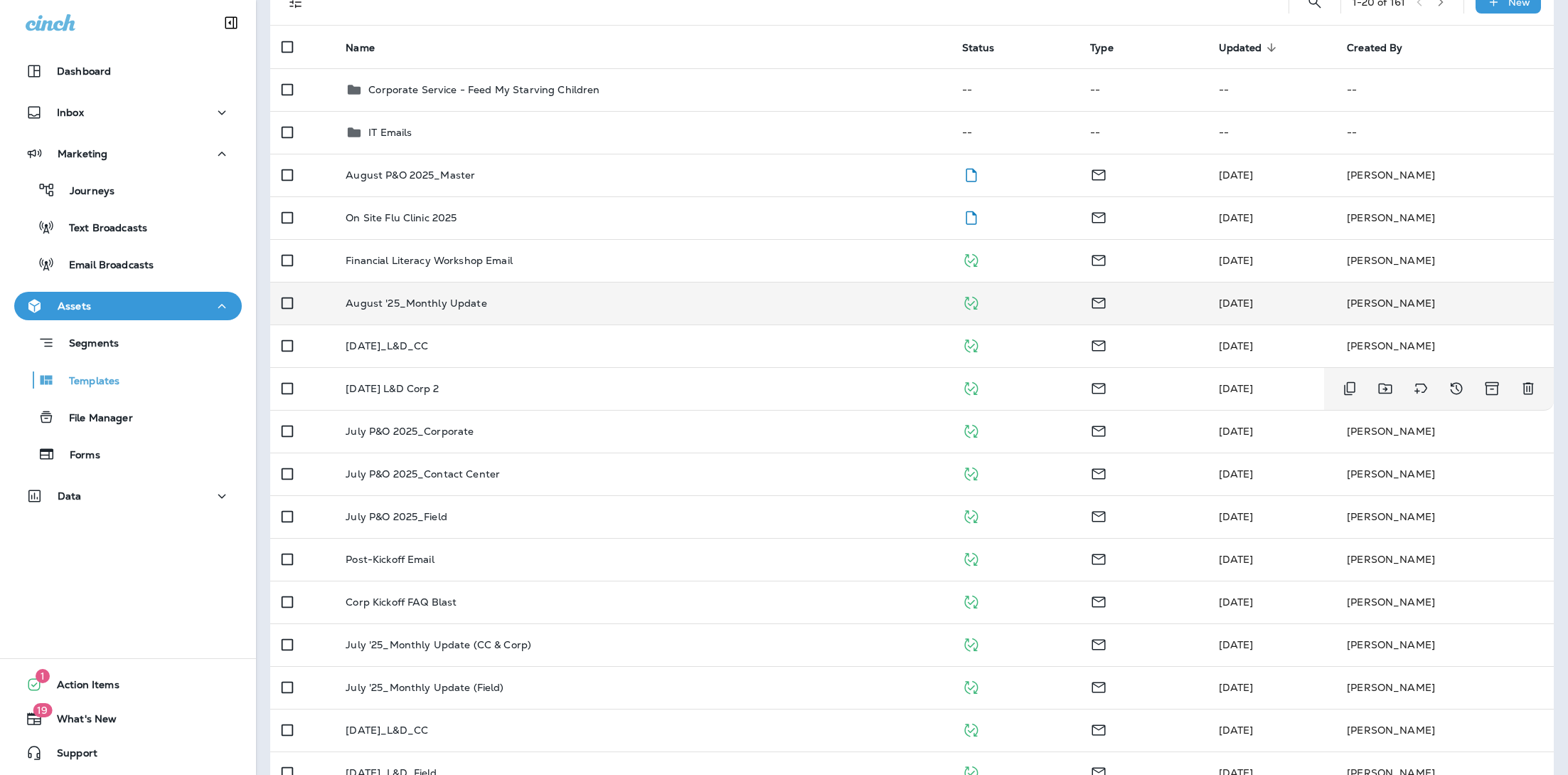
scroll to position [118, 0]
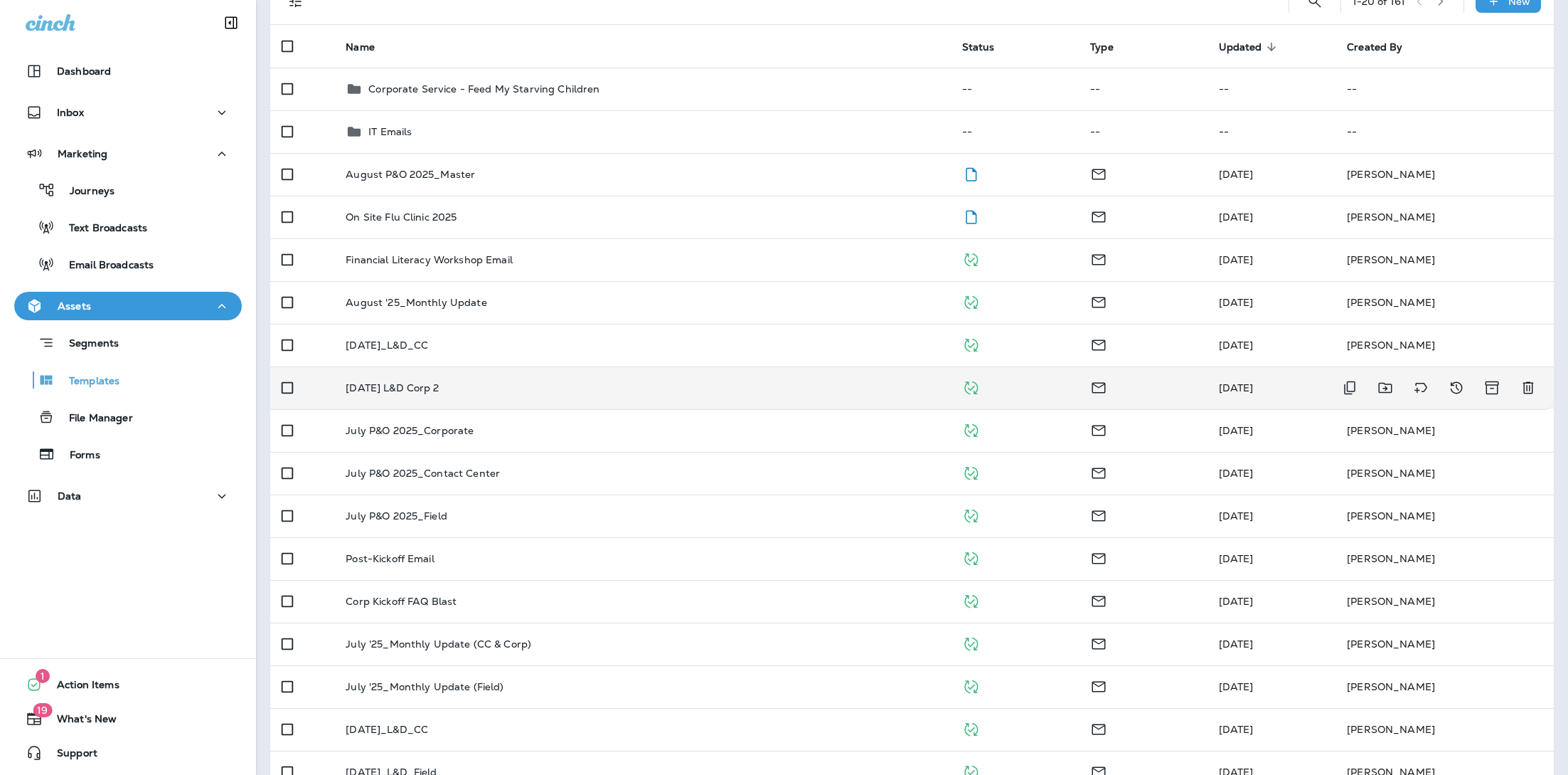
click at [468, 387] on div "[DATE] L&D Corp 2" at bounding box center [641, 388] width 593 height 12
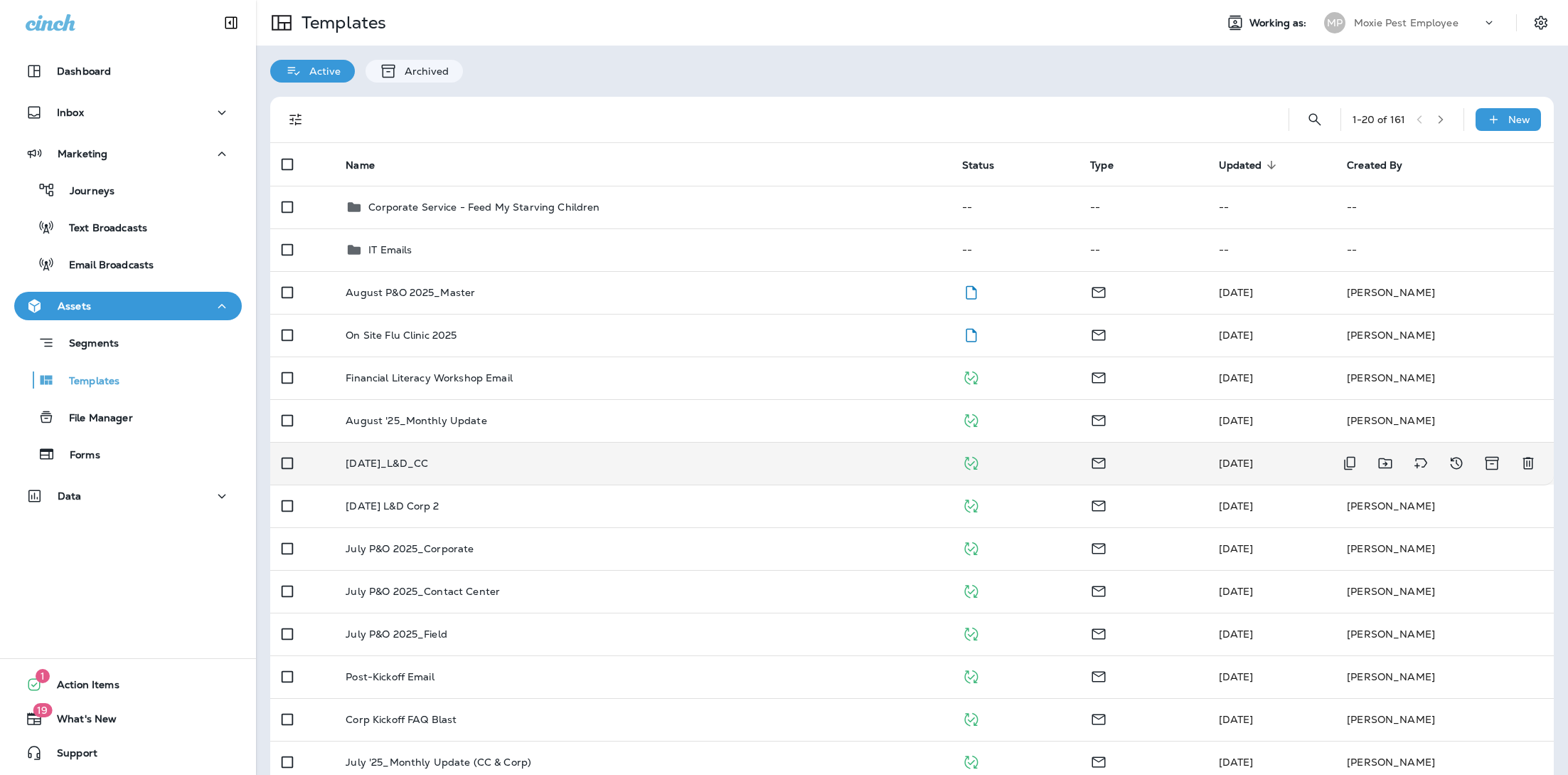
click at [483, 466] on div "[DATE]_L&D_CC" at bounding box center [641, 463] width 593 height 12
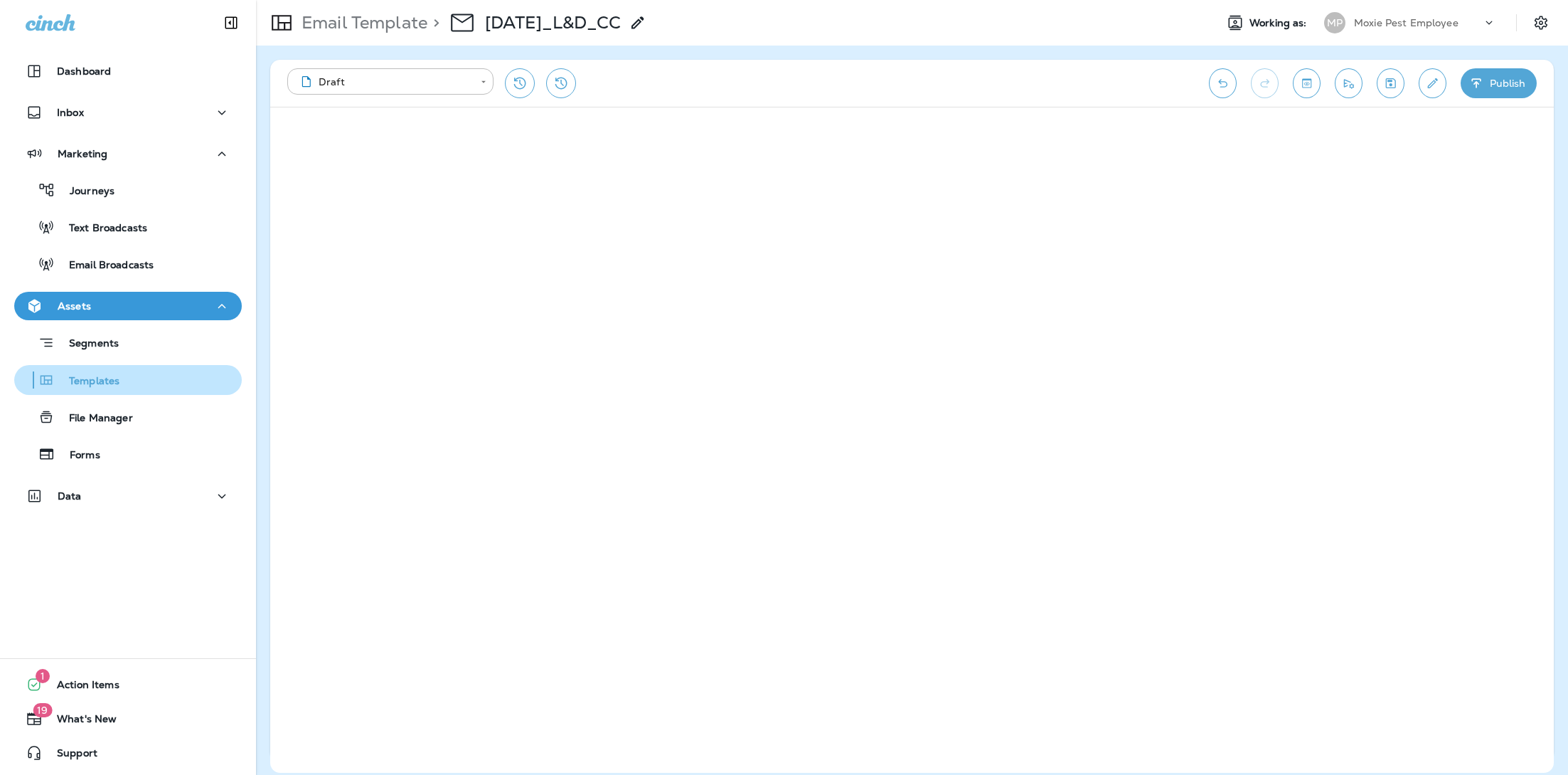
click at [88, 385] on p "Templates" at bounding box center [87, 382] width 65 height 14
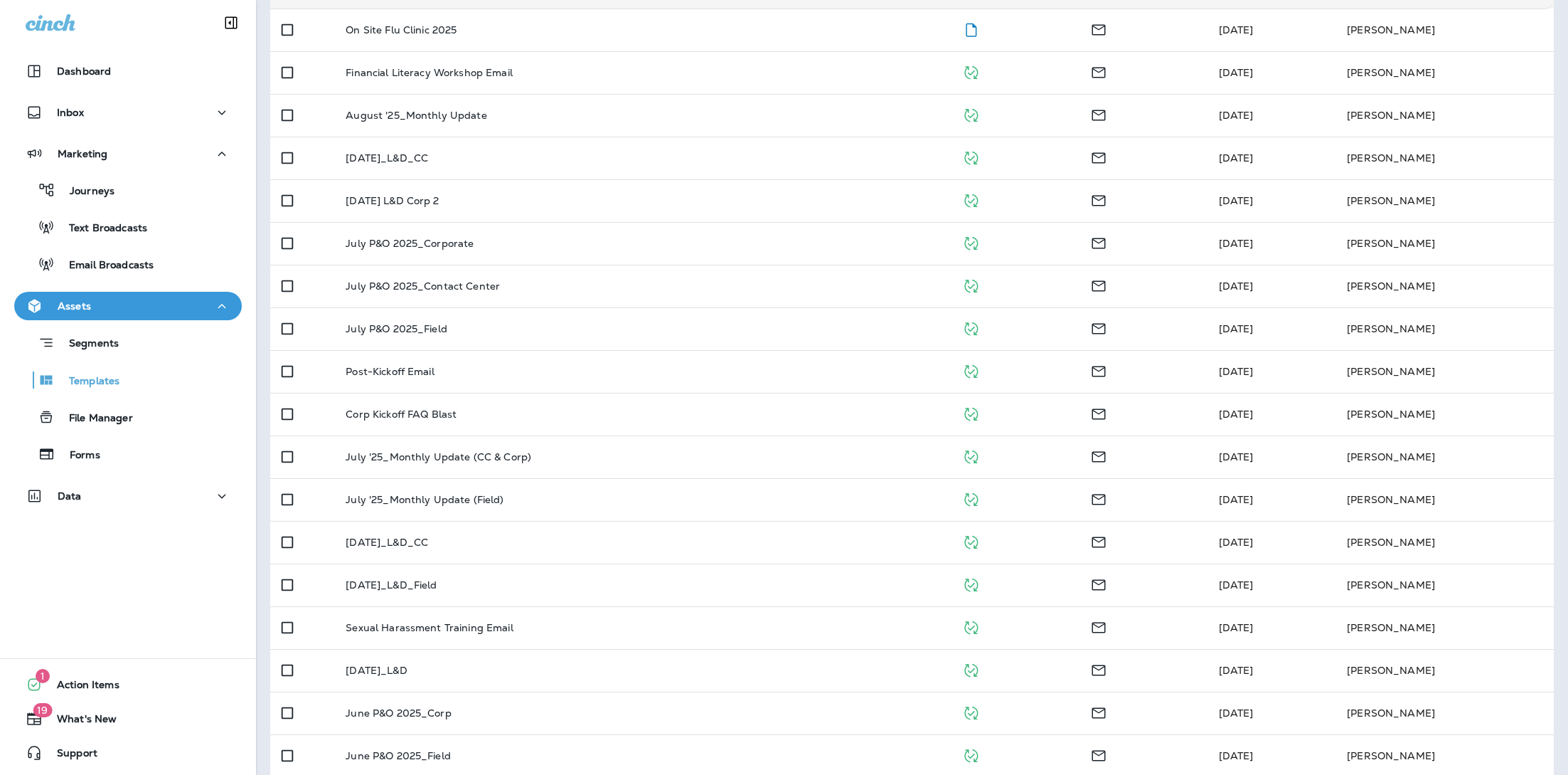
scroll to position [364, 0]
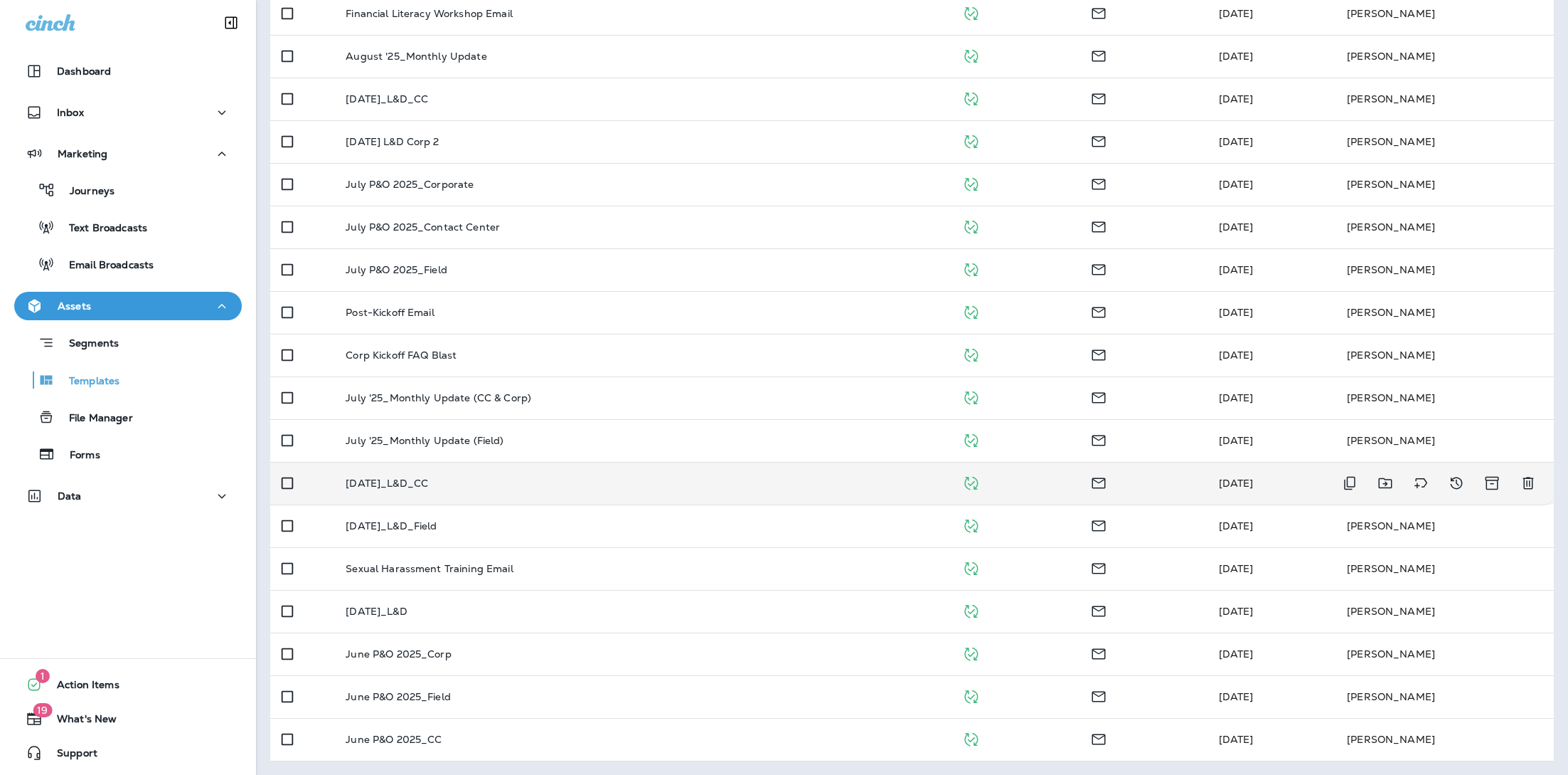
click at [426, 481] on p "[DATE]_L&D_CC" at bounding box center [386, 484] width 82 height 12
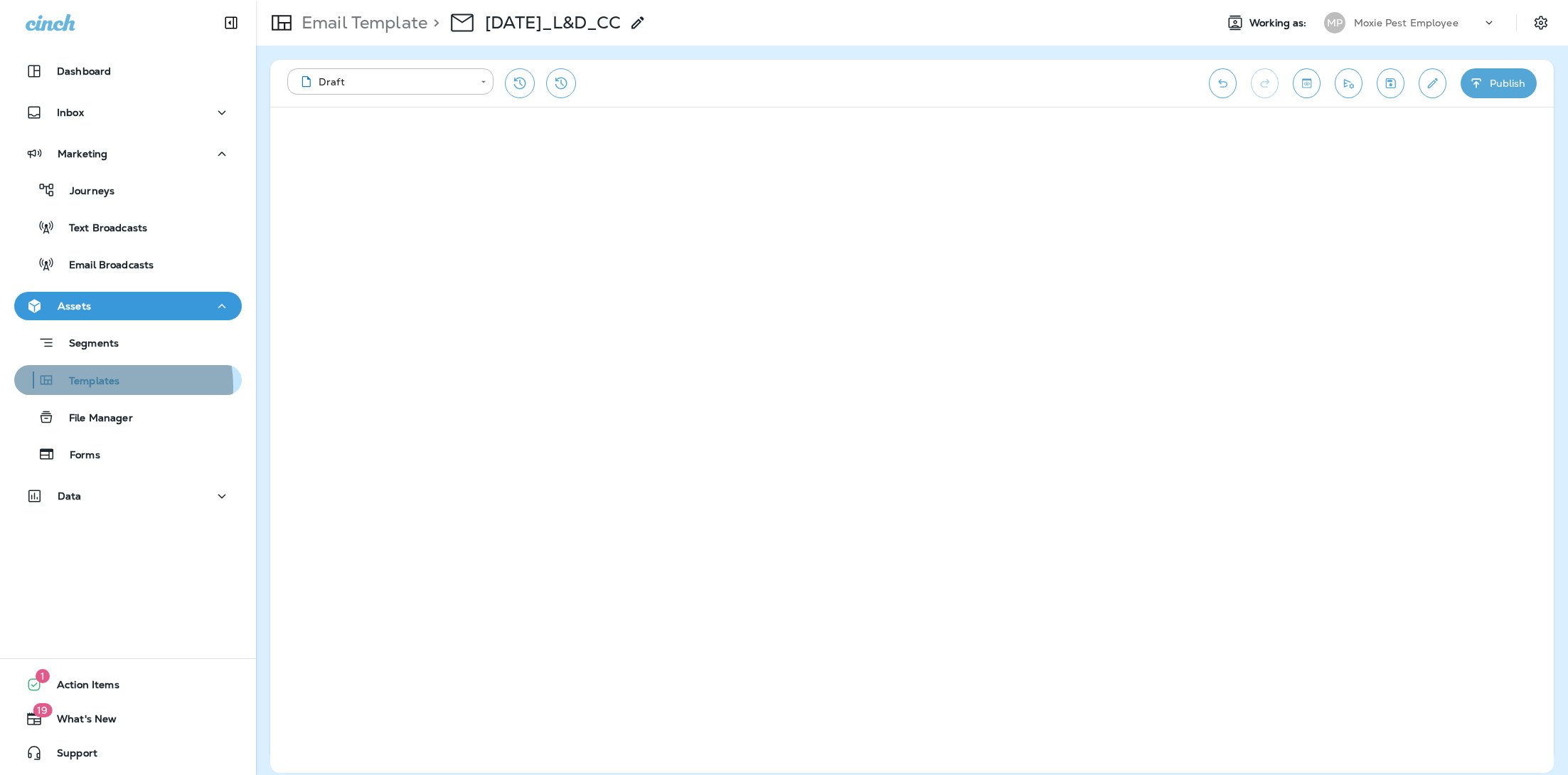
click at [95, 387] on p "Templates" at bounding box center [87, 382] width 65 height 14
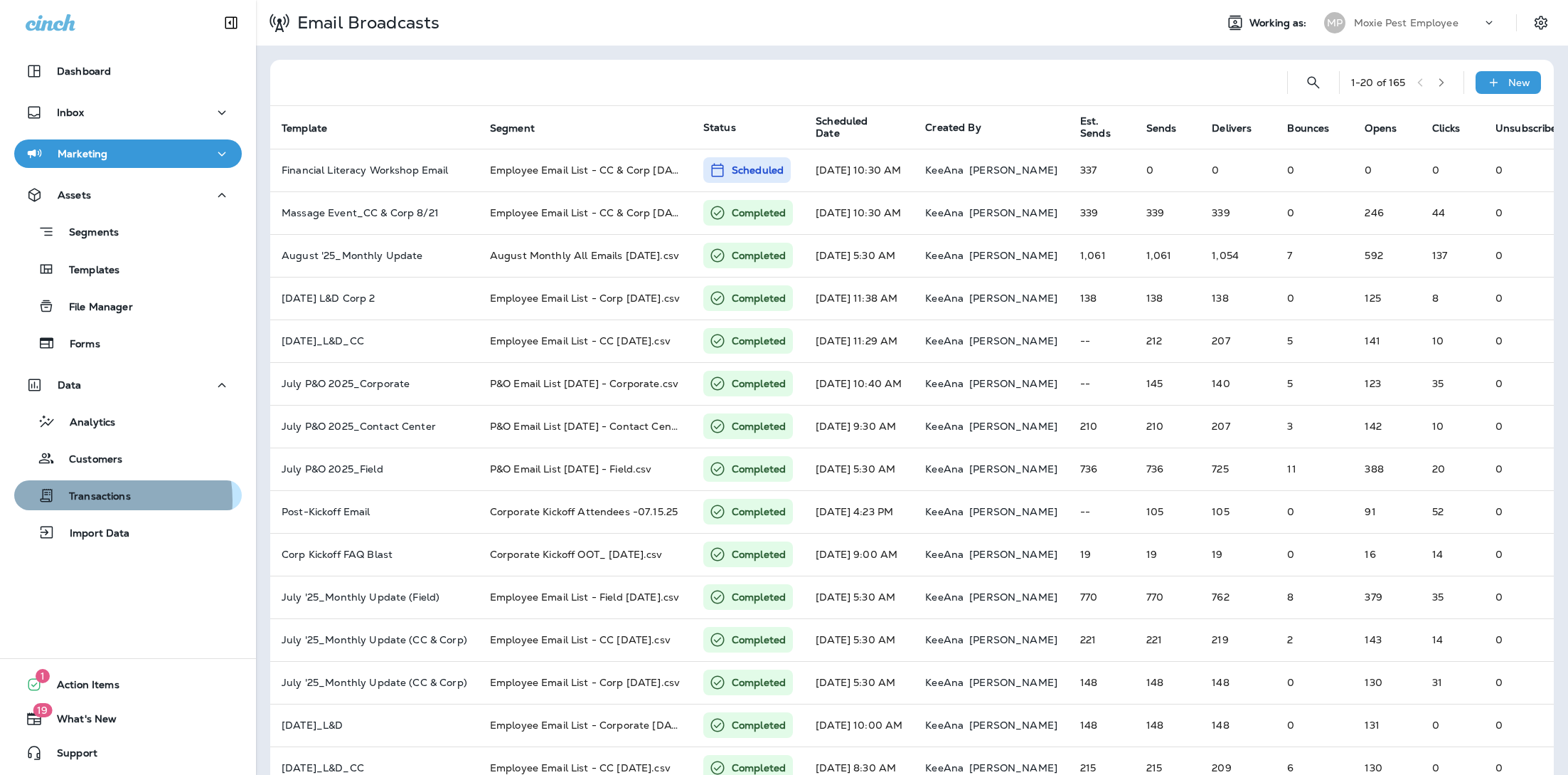
click at [98, 500] on p "Transactions" at bounding box center [93, 497] width 76 height 14
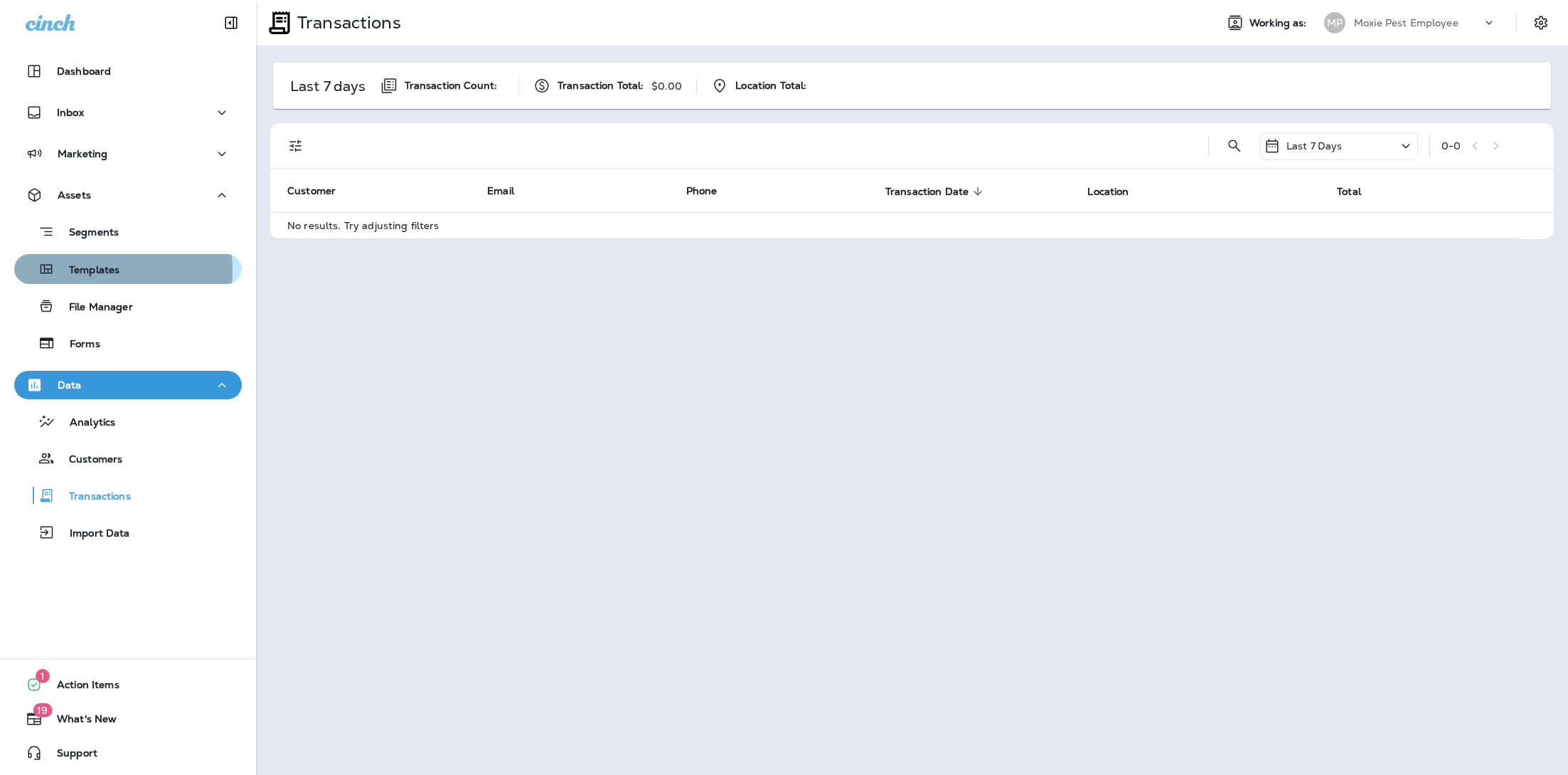
click at [98, 271] on p "Templates" at bounding box center [87, 271] width 65 height 14
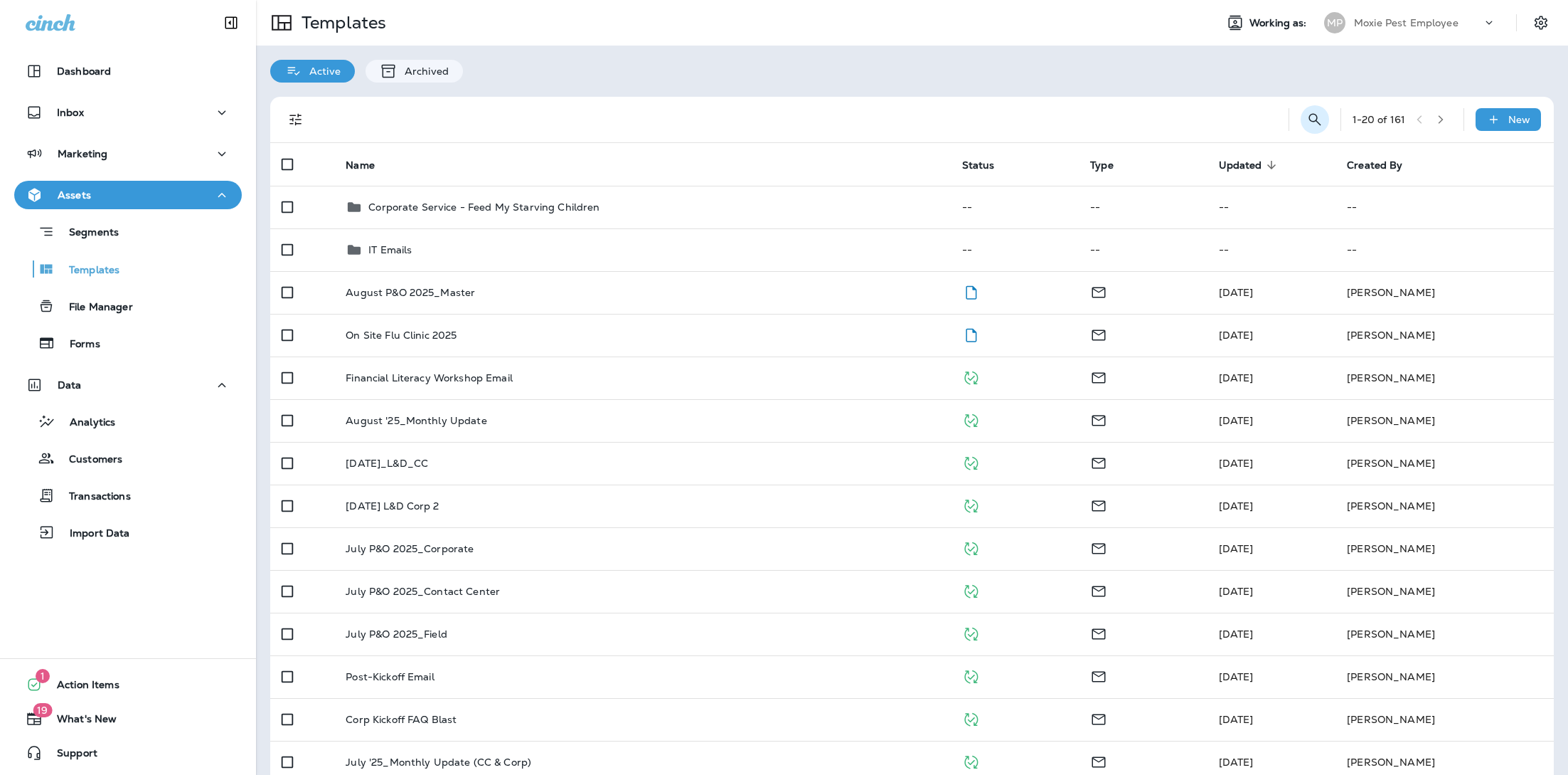
click at [1306, 118] on icon "Search Templates" at bounding box center [1314, 119] width 17 height 17
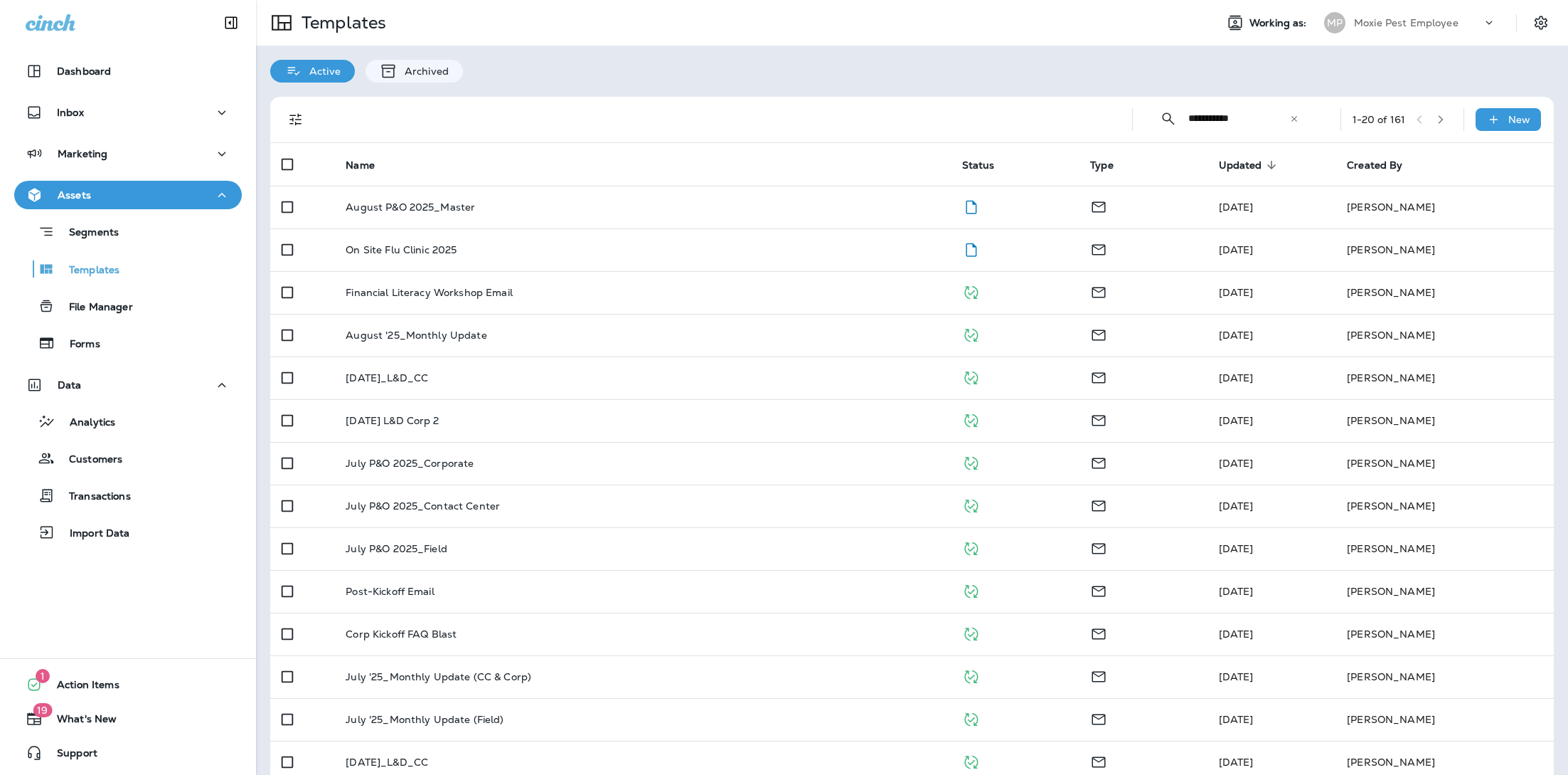
type input "**********"
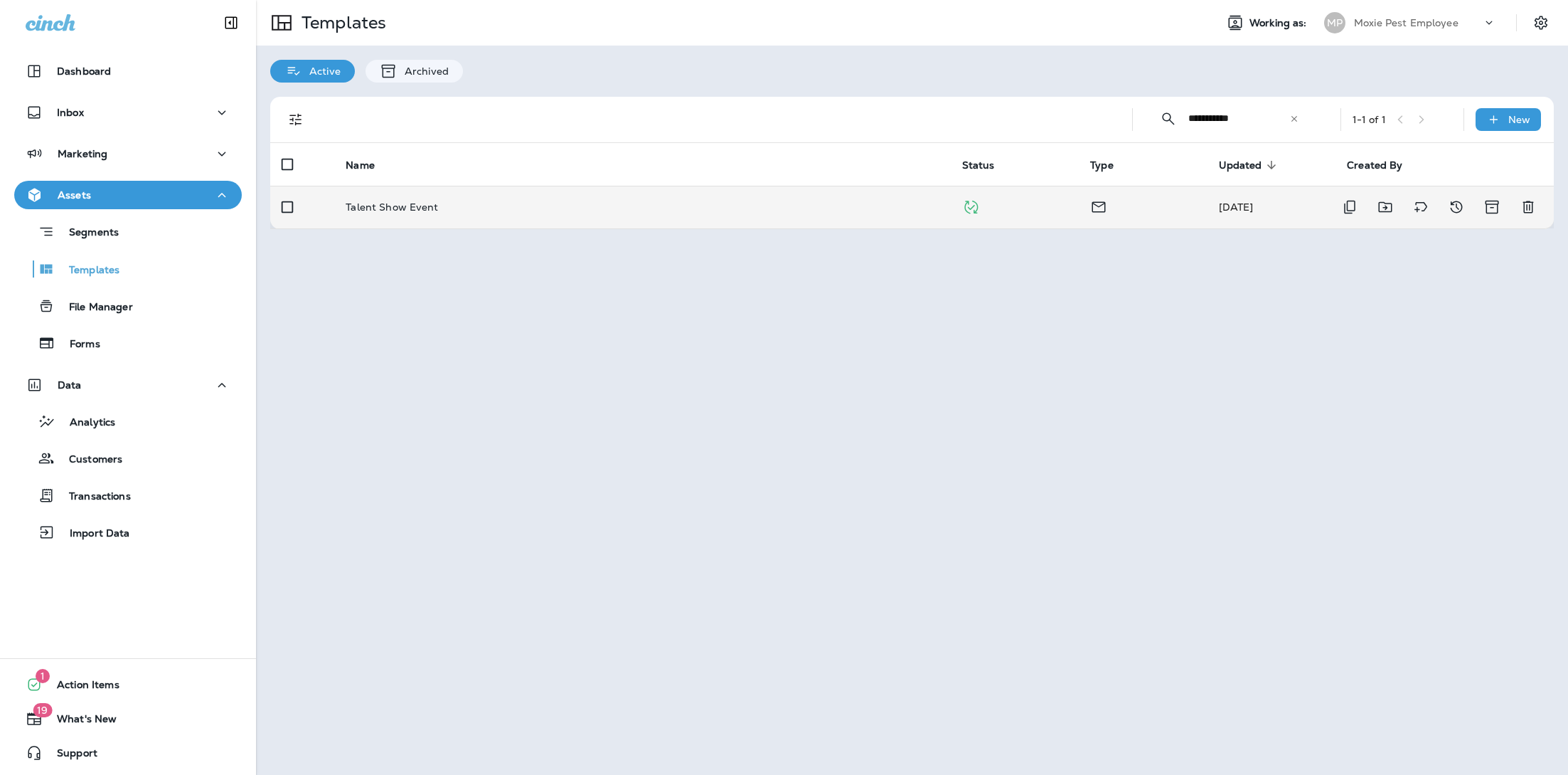
click at [443, 199] on td "Talent Show Event" at bounding box center [642, 207] width 616 height 43
